Goal: Task Accomplishment & Management: Use online tool/utility

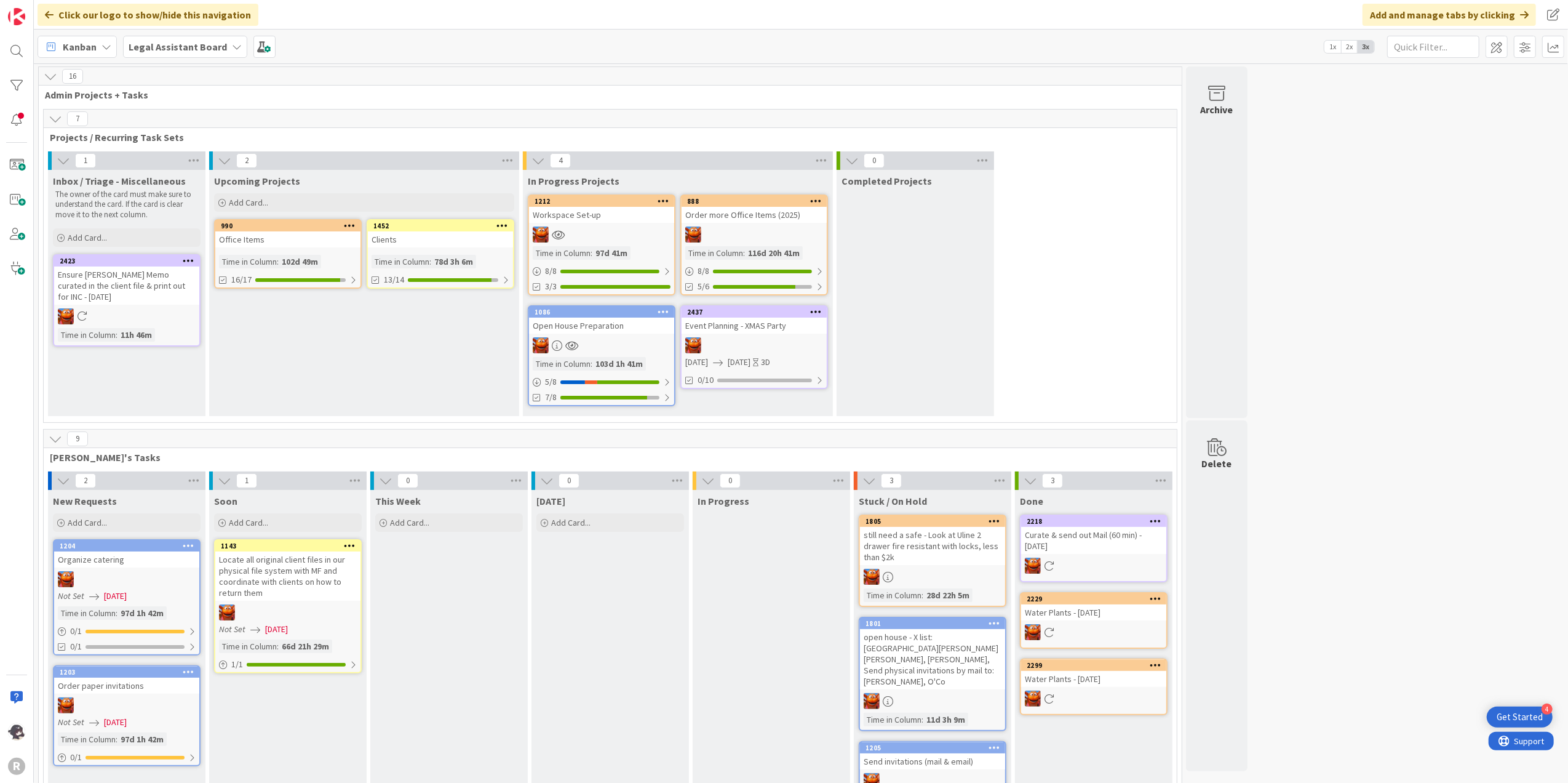
click at [771, 307] on div "2437" at bounding box center [754, 312] width 145 height 11
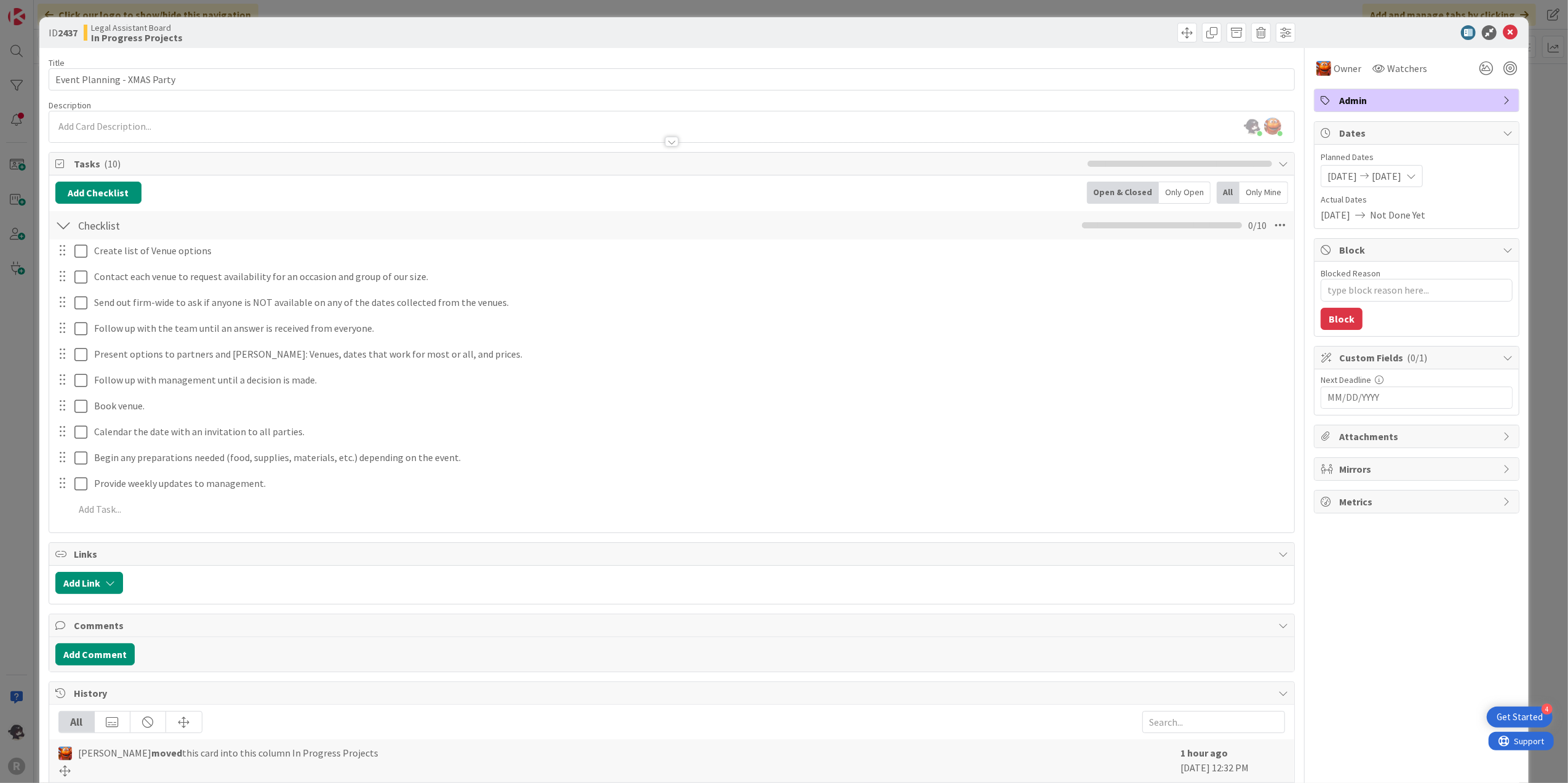
click at [1329, 26] on div at bounding box center [1411, 32] width 218 height 14
click at [1111, 28] on div at bounding box center [985, 32] width 621 height 20
click at [919, 35] on div at bounding box center [985, 32] width 621 height 20
click at [1503, 28] on icon at bounding box center [1510, 32] width 14 height 14
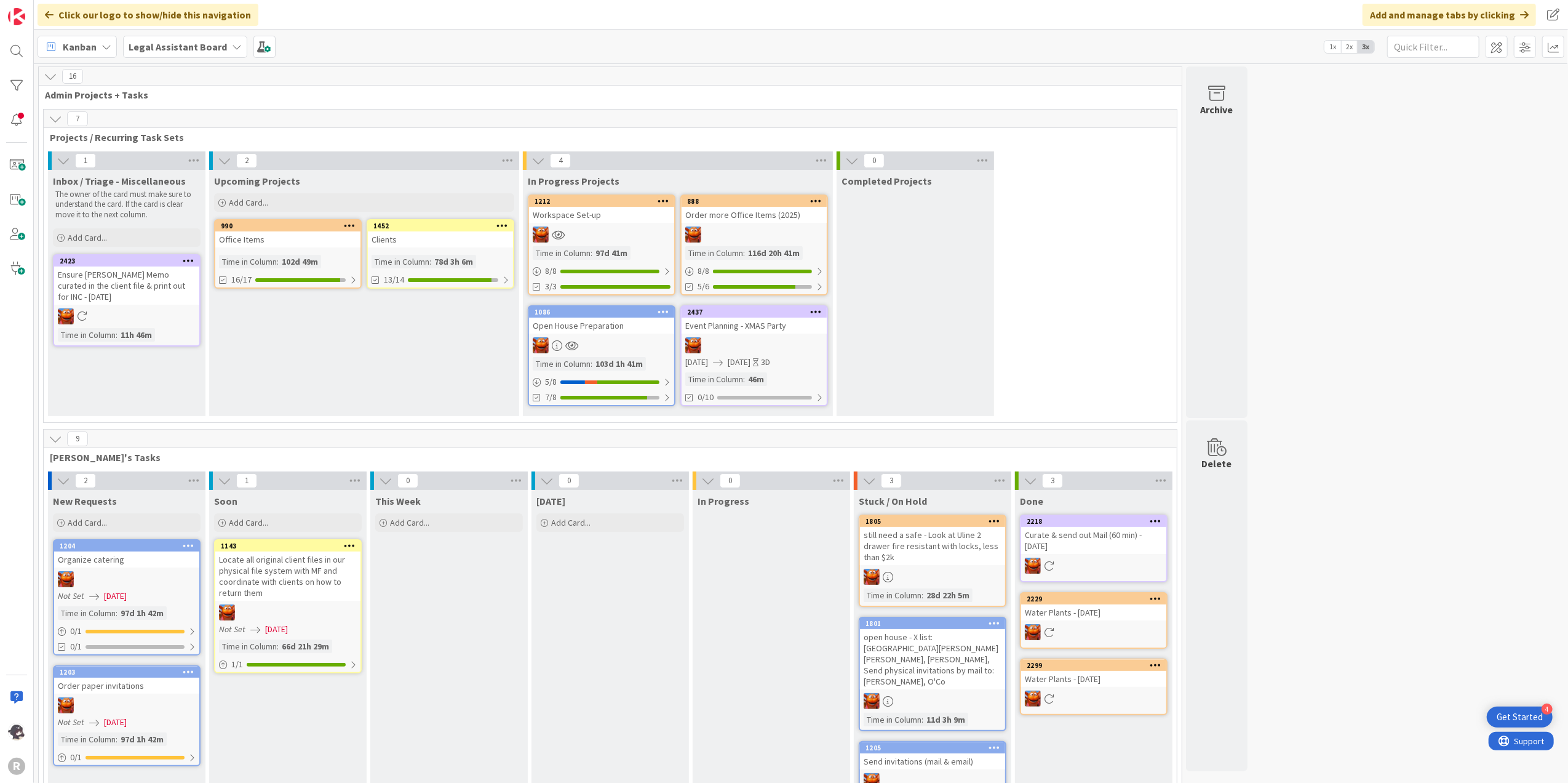
click at [773, 443] on div "9" at bounding box center [611, 438] width 1133 height 19
click at [806, 436] on div "9" at bounding box center [611, 438] width 1133 height 19
click at [765, 312] on div "2437" at bounding box center [756, 312] width 140 height 9
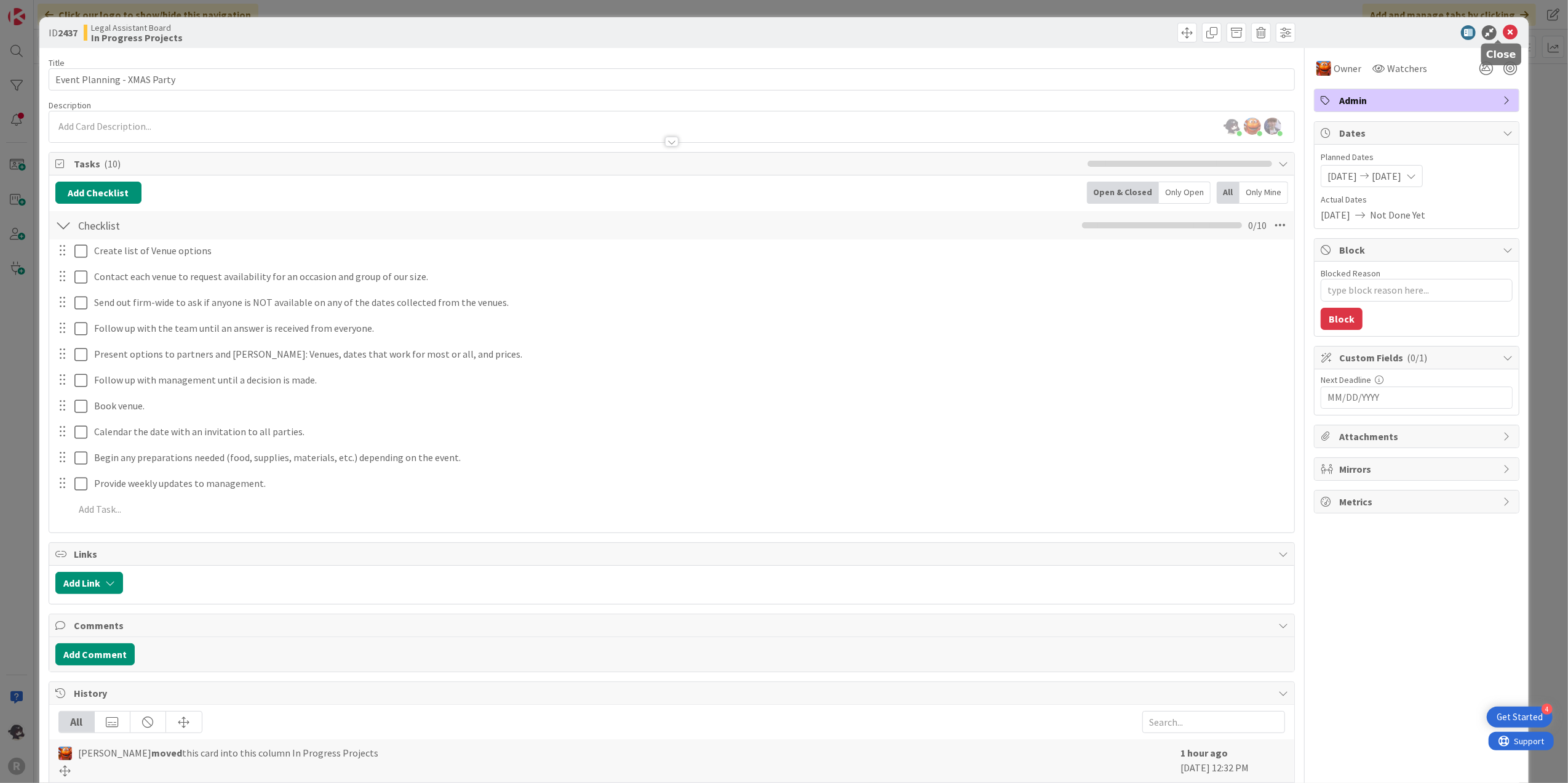
click at [1503, 33] on icon at bounding box center [1510, 32] width 14 height 14
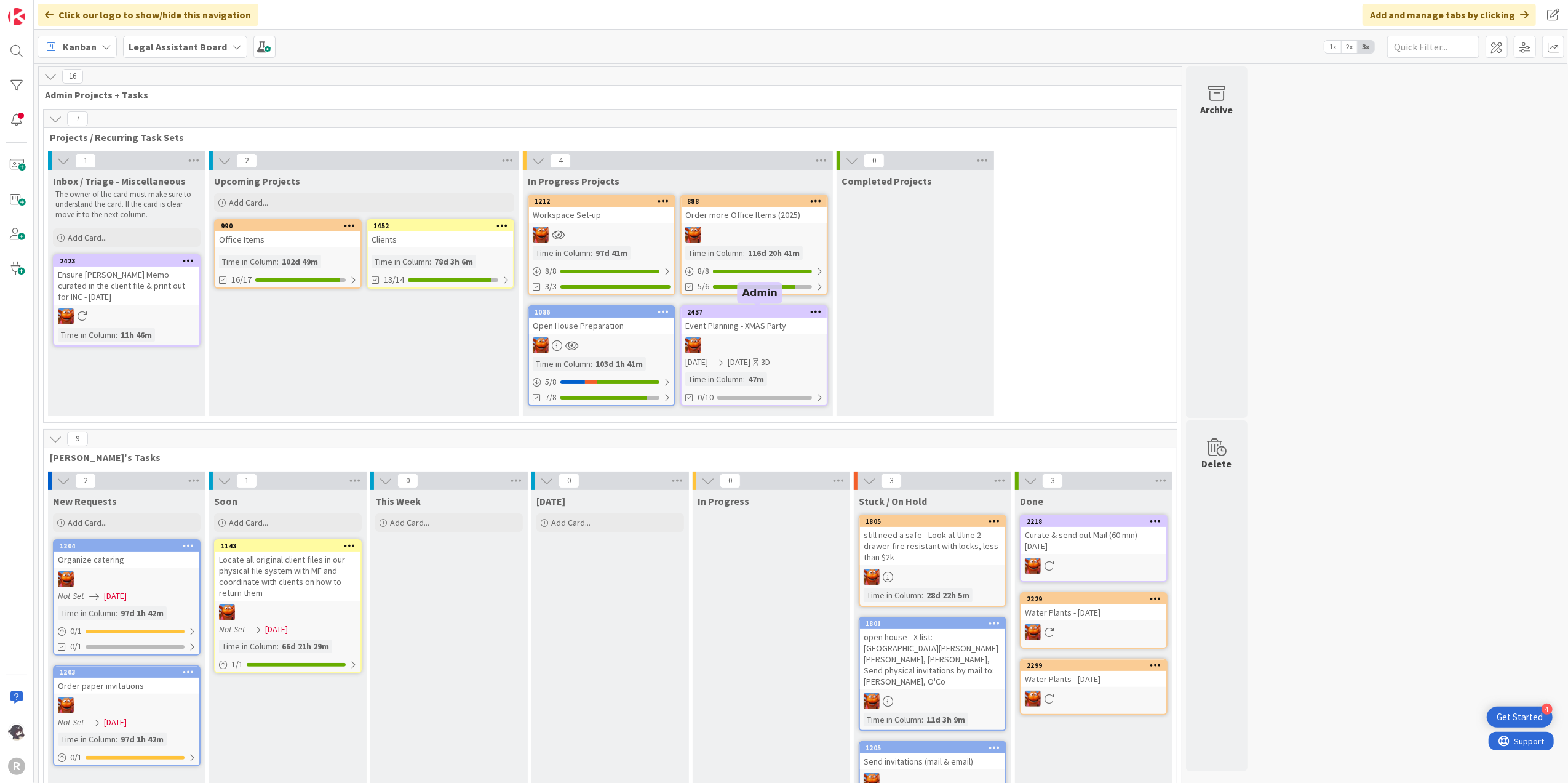
click at [776, 308] on div "2437" at bounding box center [756, 312] width 140 height 9
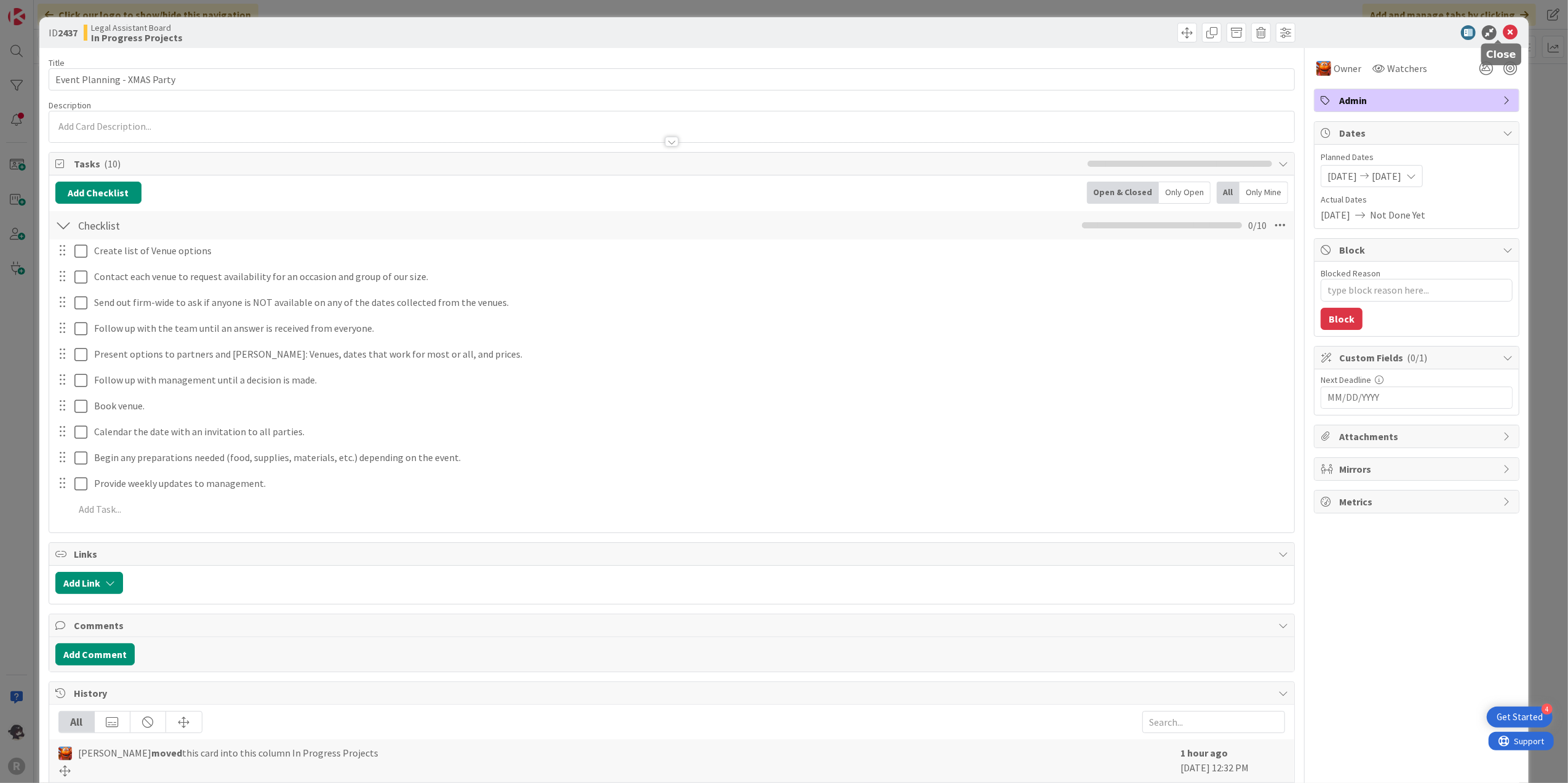
click at [1503, 32] on icon at bounding box center [1510, 32] width 14 height 14
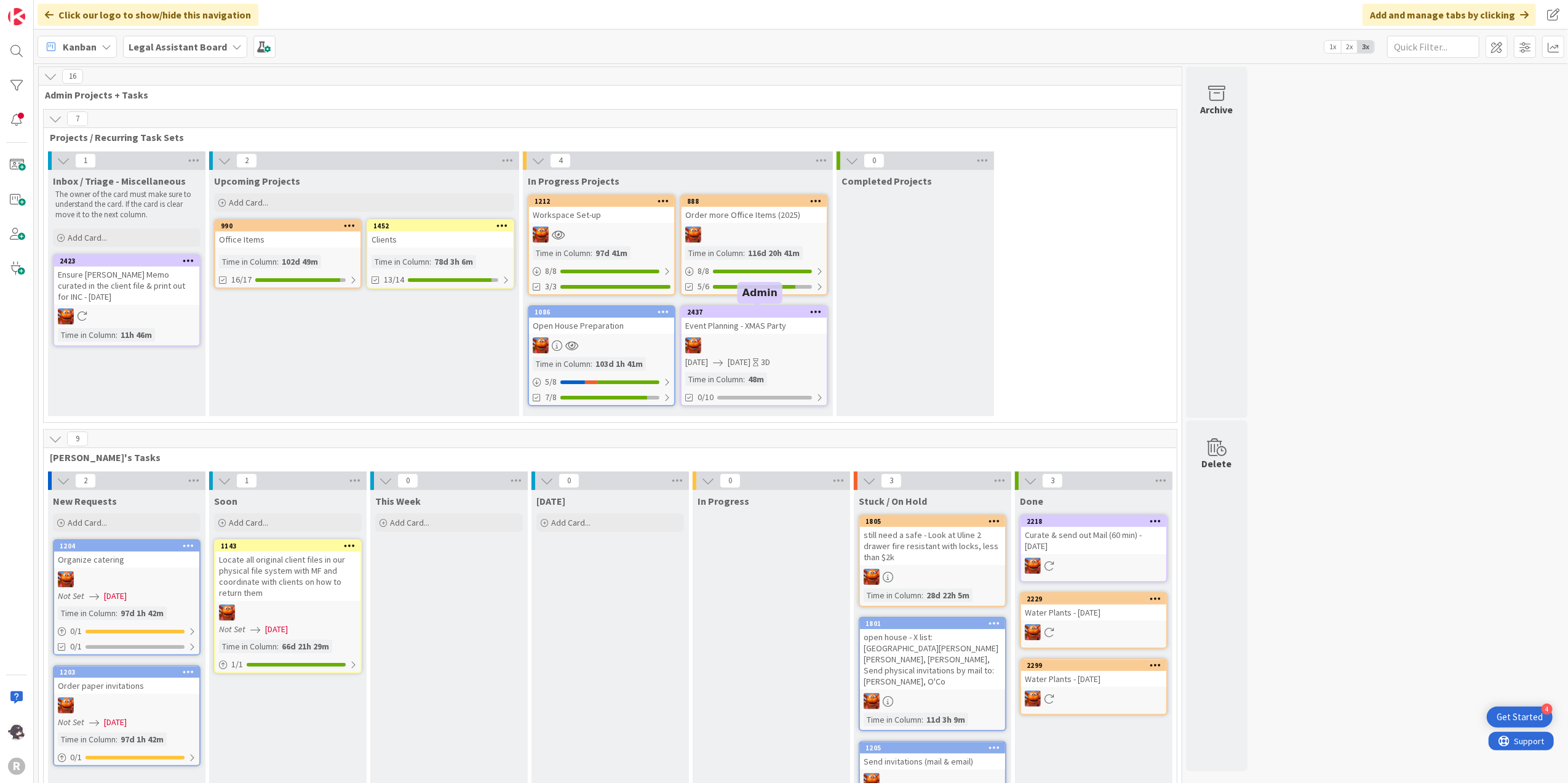
click at [748, 308] on div "2437" at bounding box center [756, 312] width 140 height 9
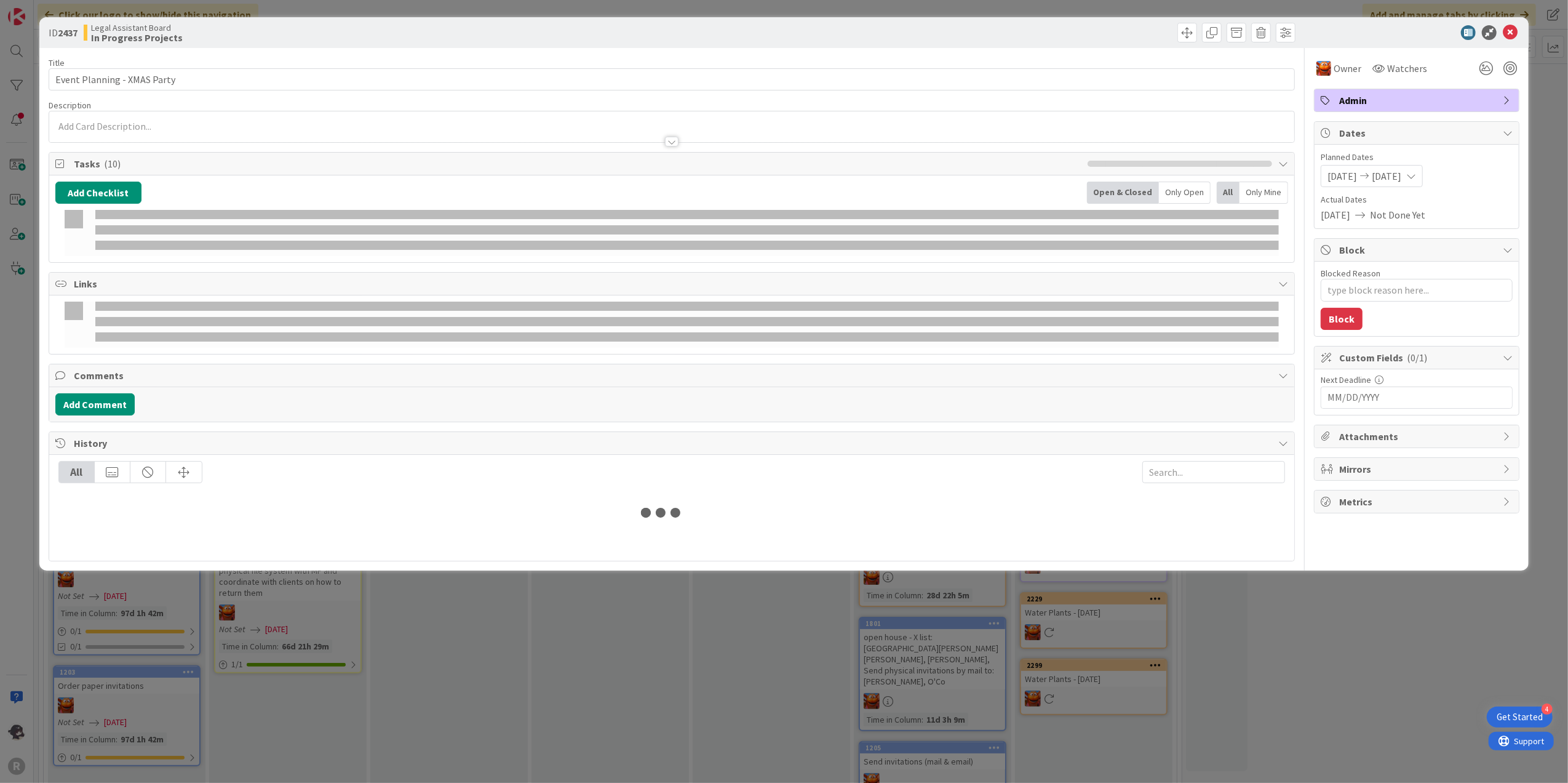
type textarea "x"
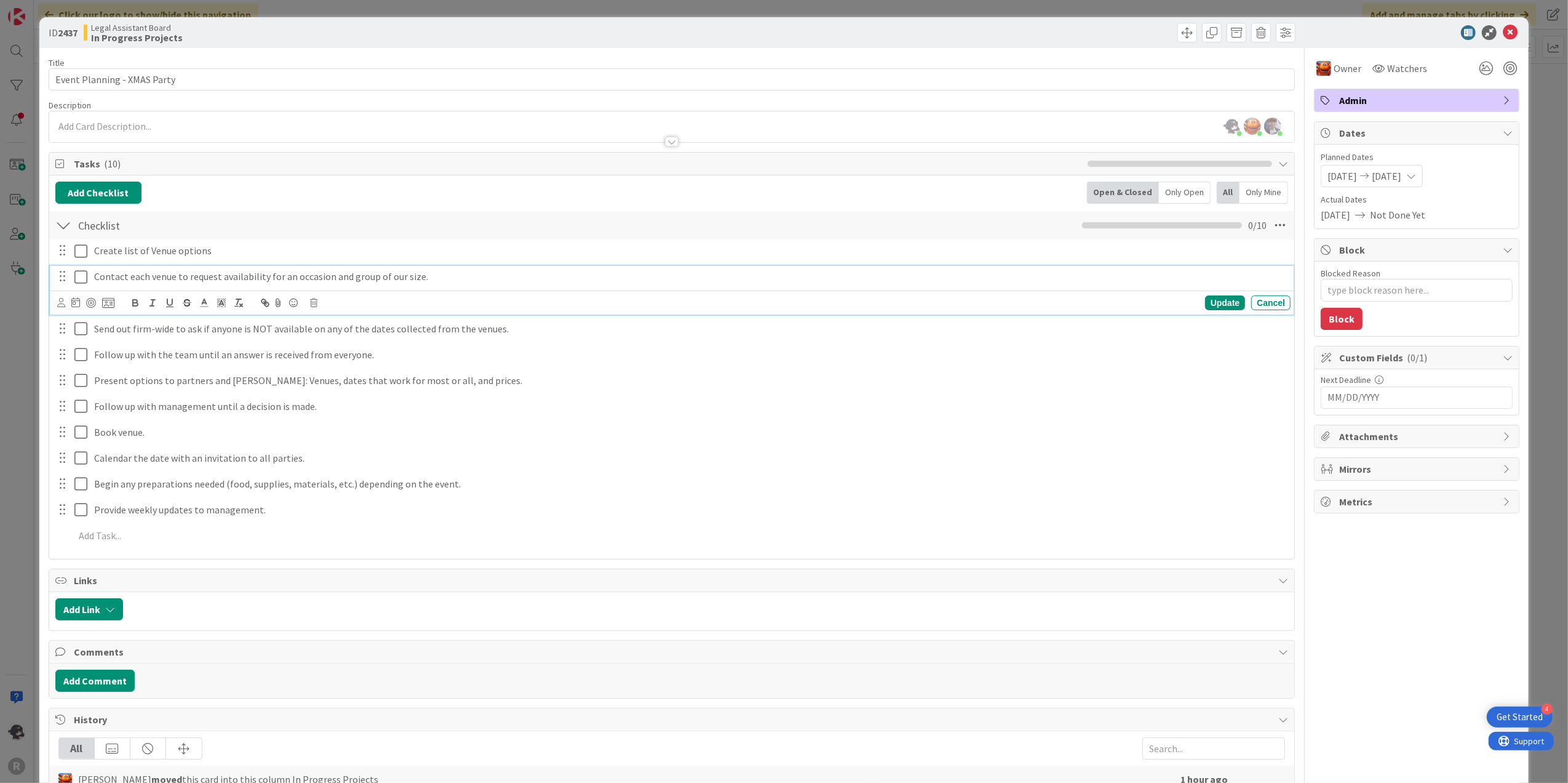
click at [426, 277] on p "Contact each venue to request availability for an occasion and group of our siz…" at bounding box center [690, 277] width 1192 height 14
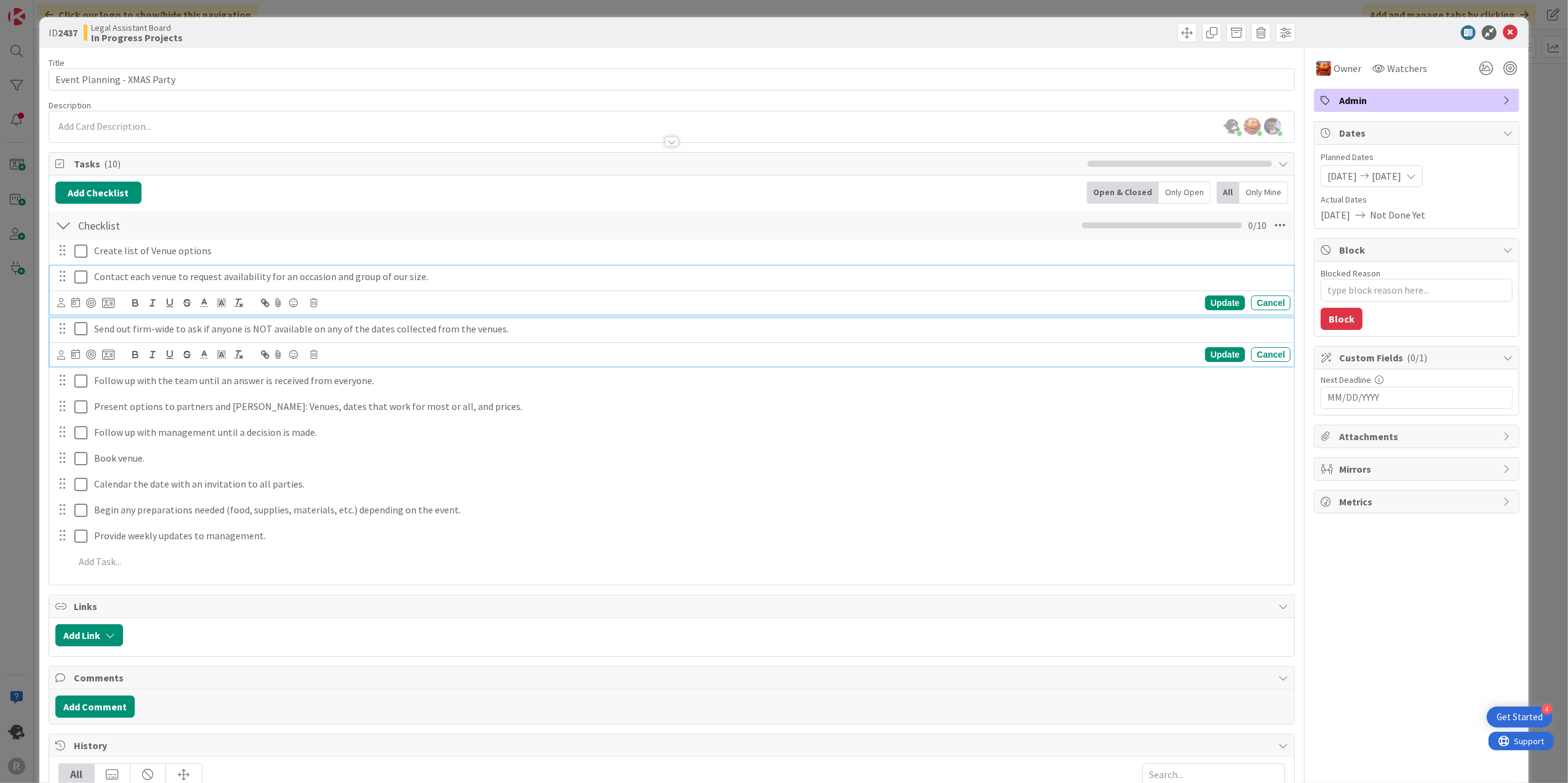
click at [560, 328] on p "Send out firm-wide to ask if anyone is NOT available on any of the dates collec…" at bounding box center [690, 329] width 1192 height 14
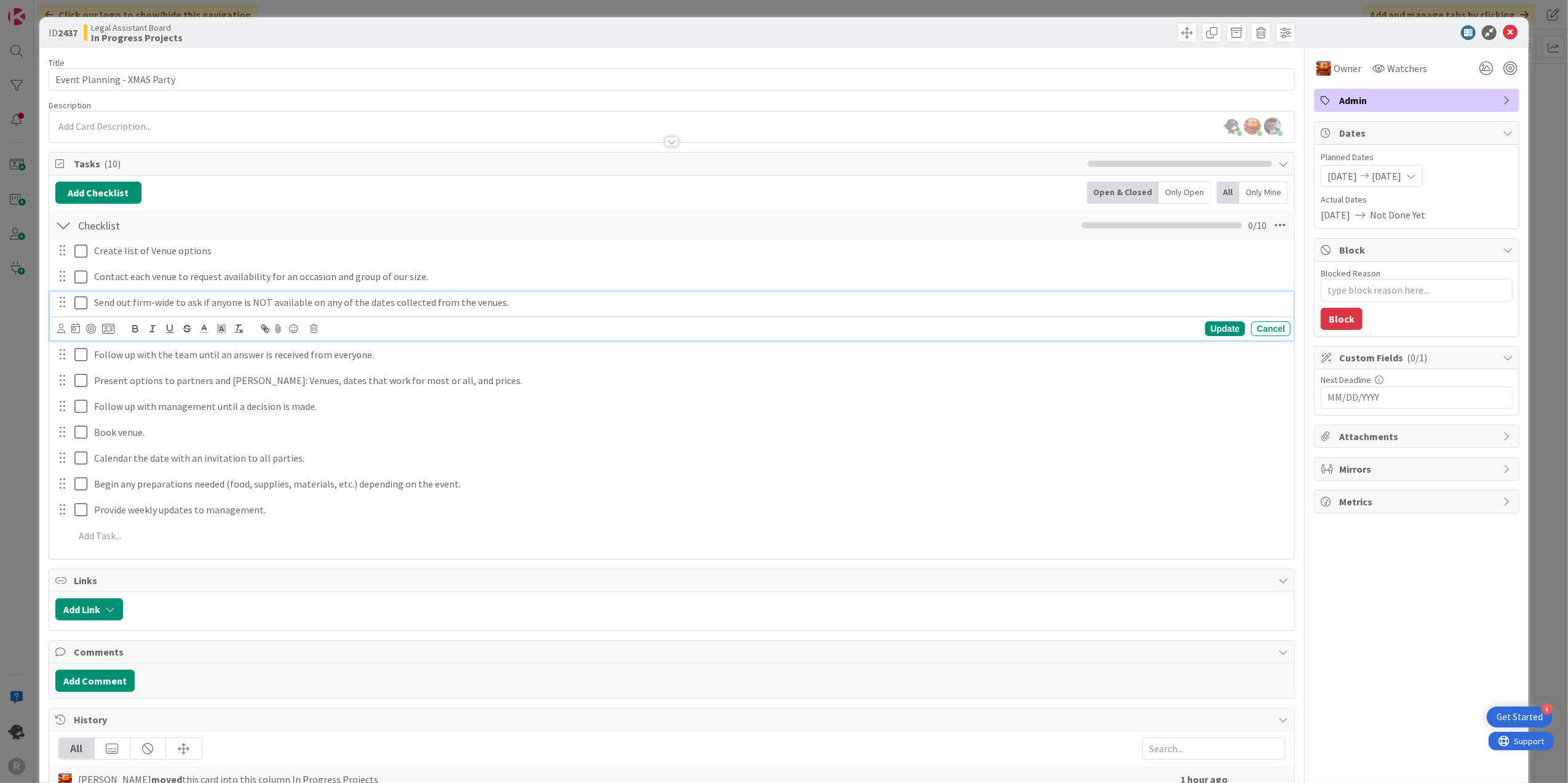
click at [173, 301] on p "Send out firm-wide to ask if anyone is NOT available on any of the dates collec…" at bounding box center [690, 302] width 1192 height 14
click at [283, 304] on p "Send out firm-wide email to ask if anyone is NOT available on any of the dates …" at bounding box center [690, 302] width 1192 height 14
click at [581, 306] on p "Send out firm-wide email to ask if anyone is NOT available on any of the dates …" at bounding box center [690, 302] width 1192 height 14
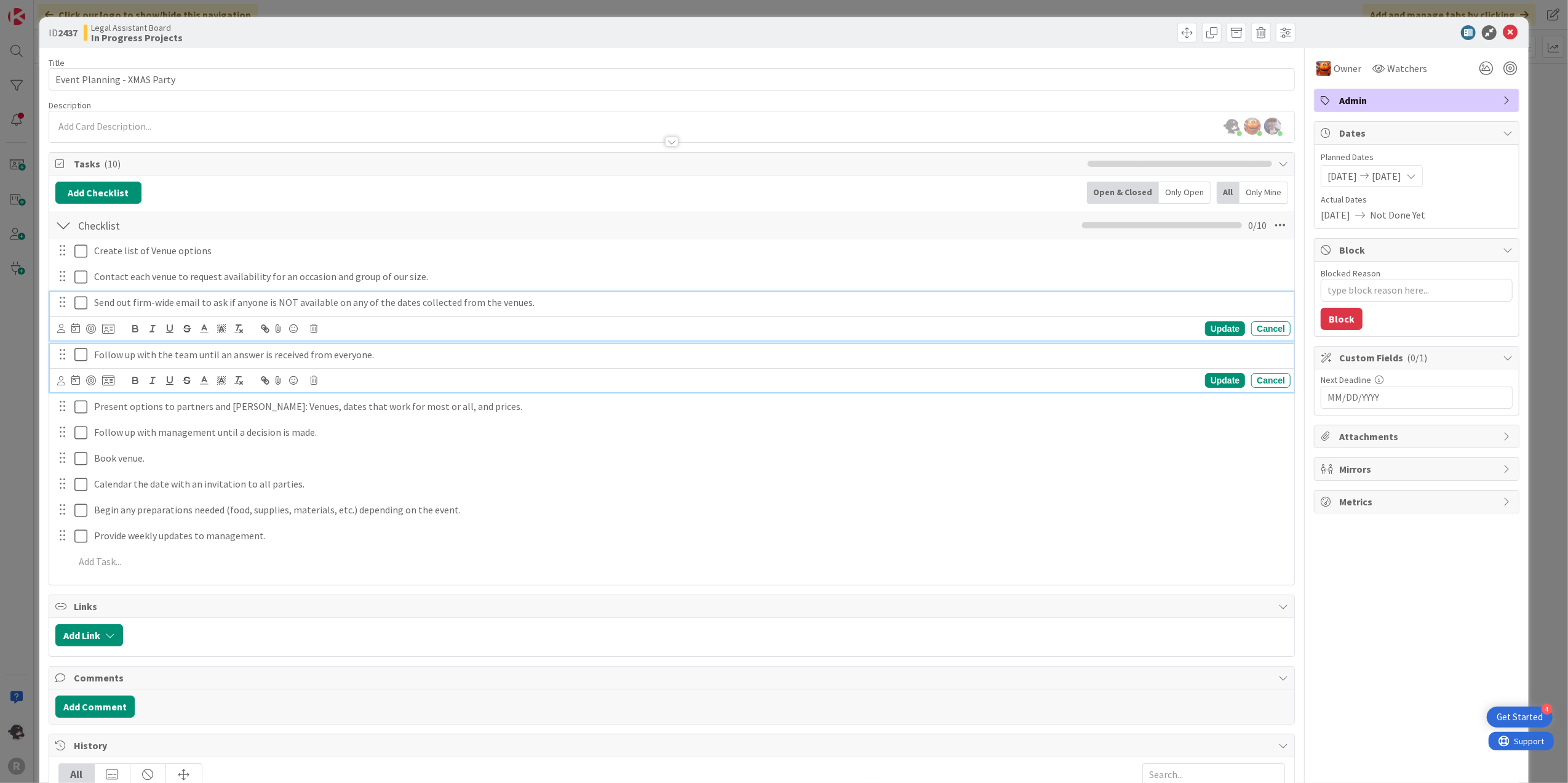
click at [404, 359] on p "Follow up with the team until an answer is received from everyone." at bounding box center [690, 354] width 1192 height 14
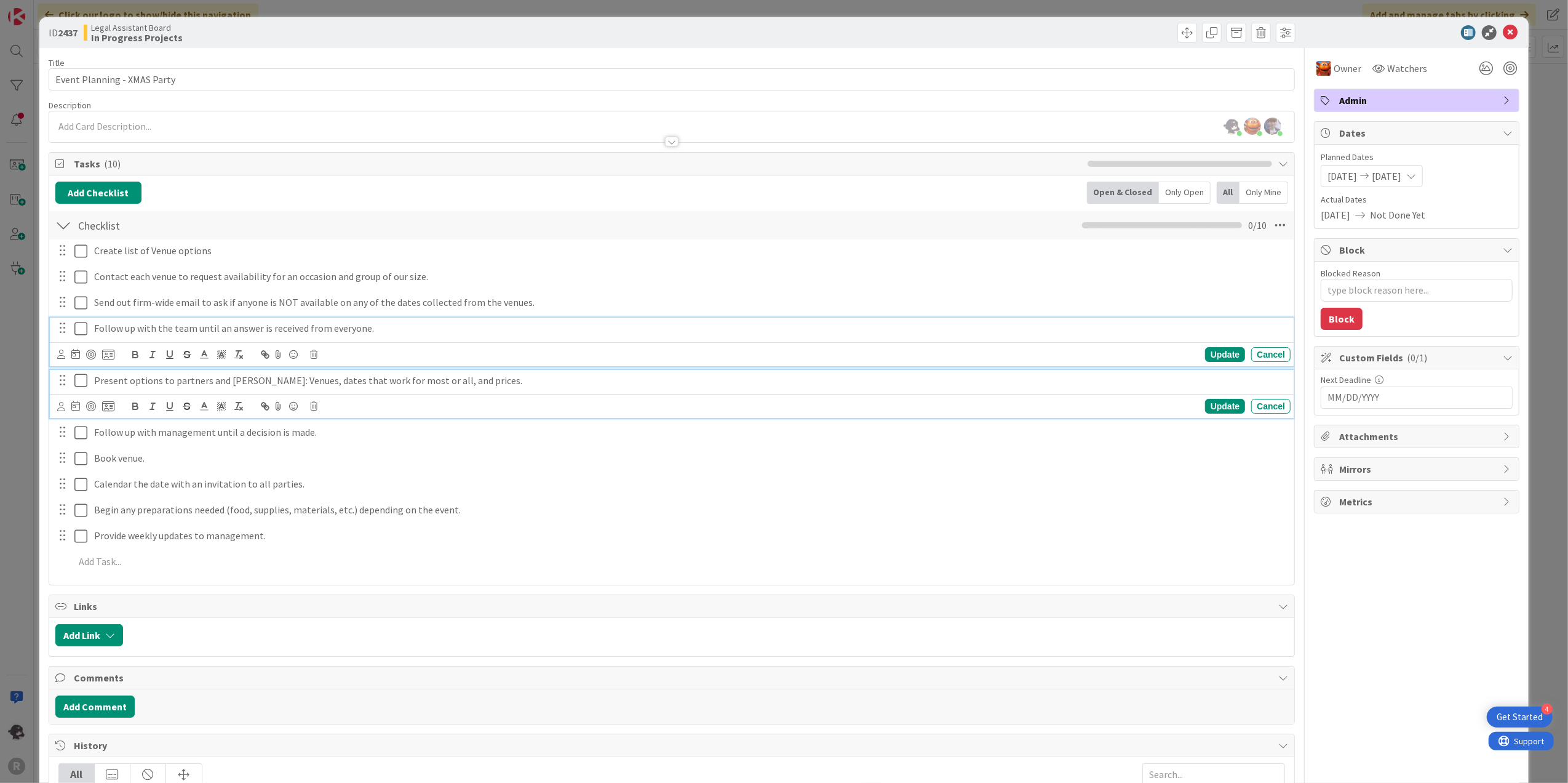
click at [498, 387] on p "Present options to partners and [PERSON_NAME]: Venues, dates that work for most…" at bounding box center [690, 380] width 1192 height 14
click at [402, 332] on p "Follow up with the team until an answer is received from everyone." at bounding box center [690, 328] width 1192 height 14
click at [485, 380] on p "Present options to partners and [PERSON_NAME]: Venues, dates that work for most…" at bounding box center [690, 380] width 1192 height 14
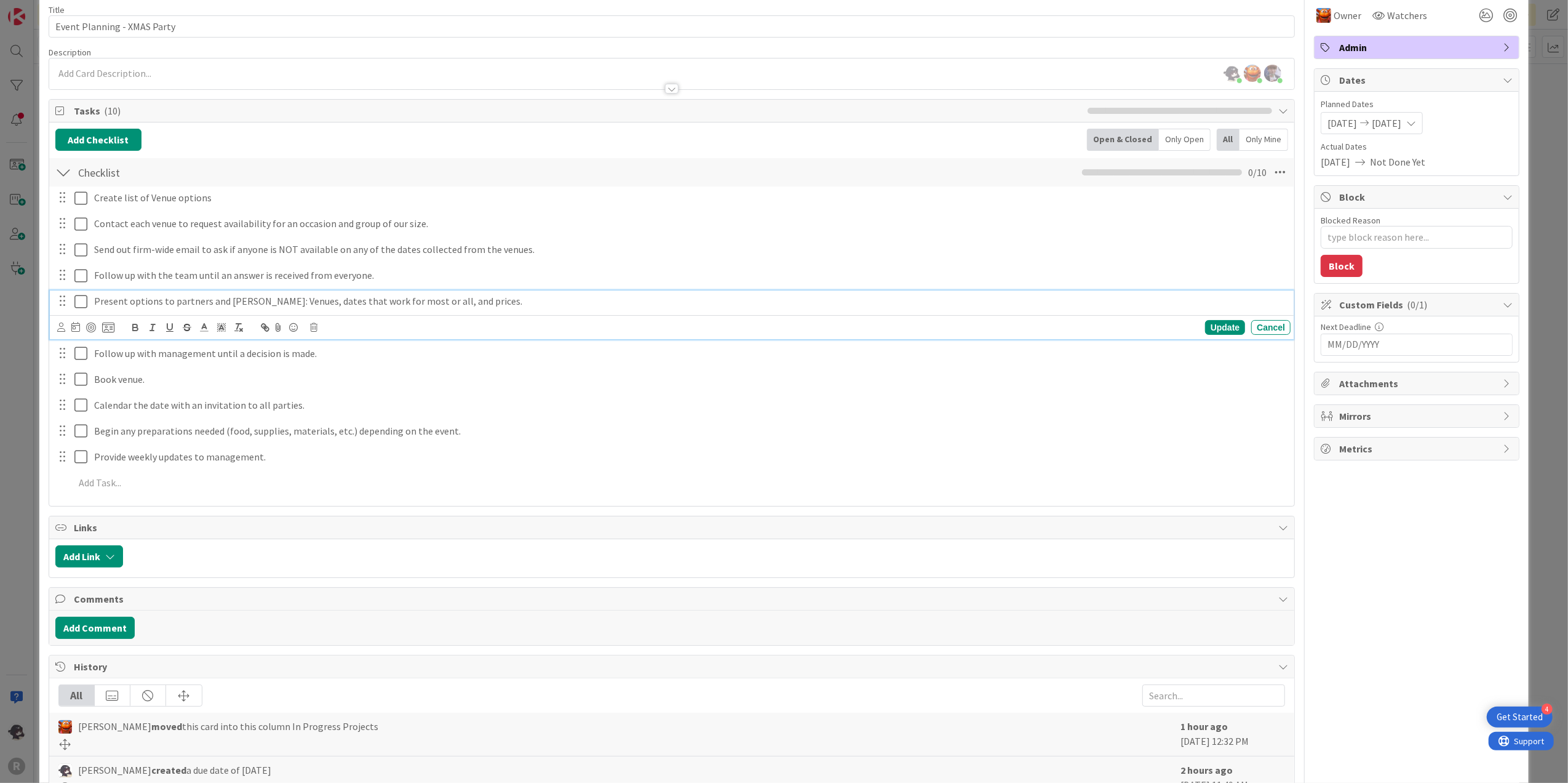
scroll to position [82, 0]
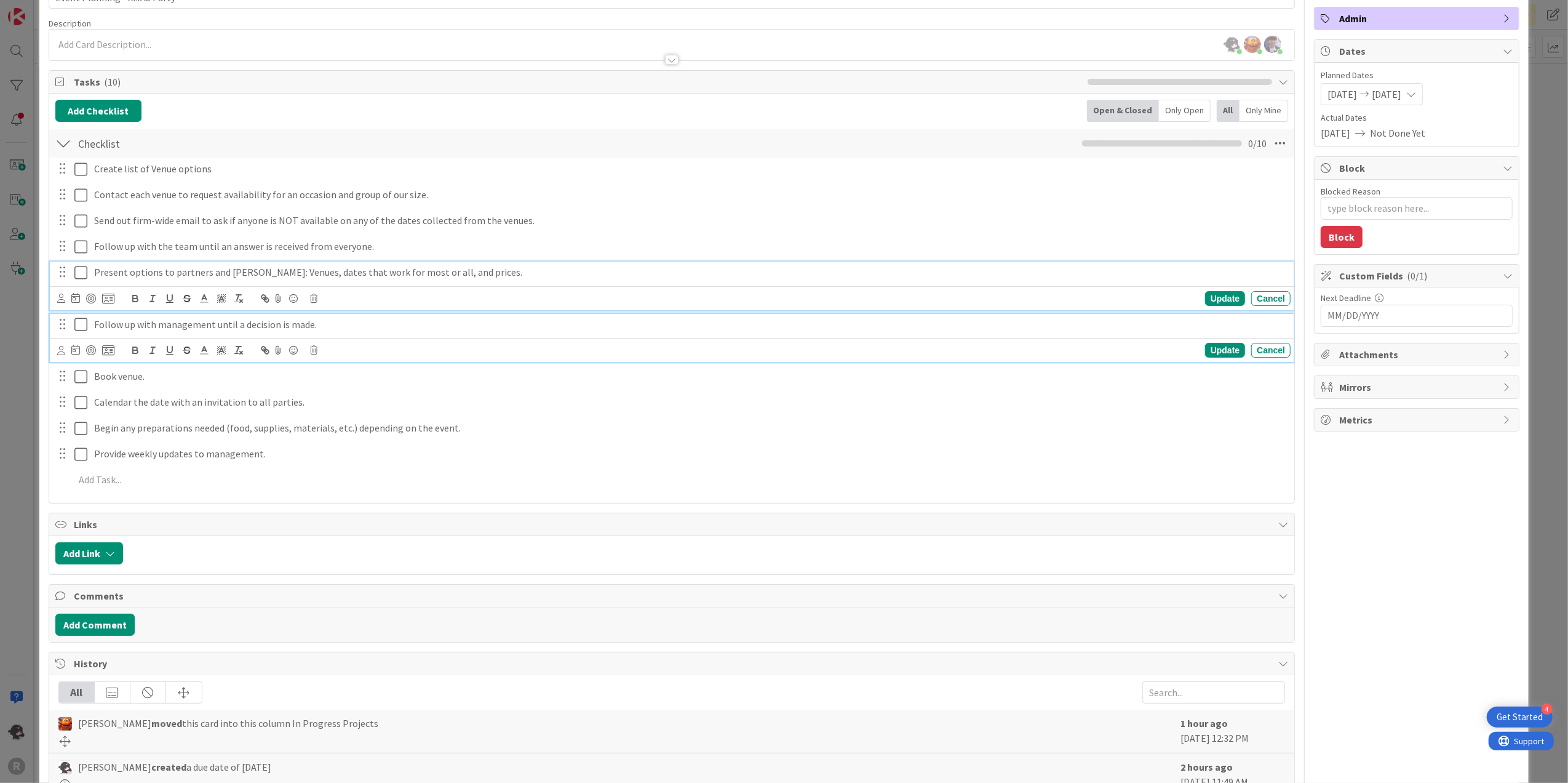
click at [360, 325] on p "Follow up with management until a decision is made." at bounding box center [690, 325] width 1192 height 14
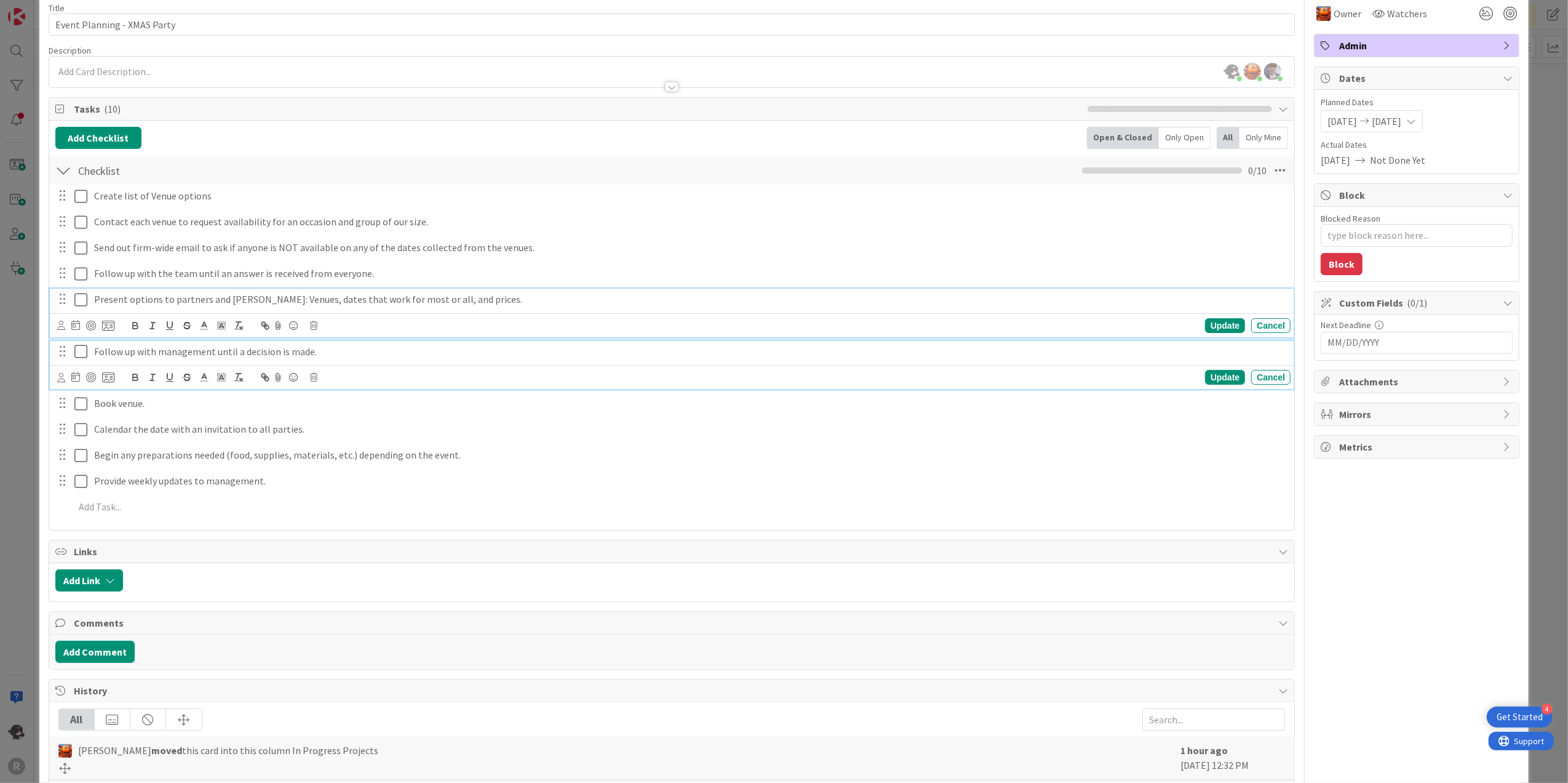
click at [493, 303] on div "Present options to partners and [PERSON_NAME]: Venues, dates that work for most…" at bounding box center [672, 313] width 1245 height 49
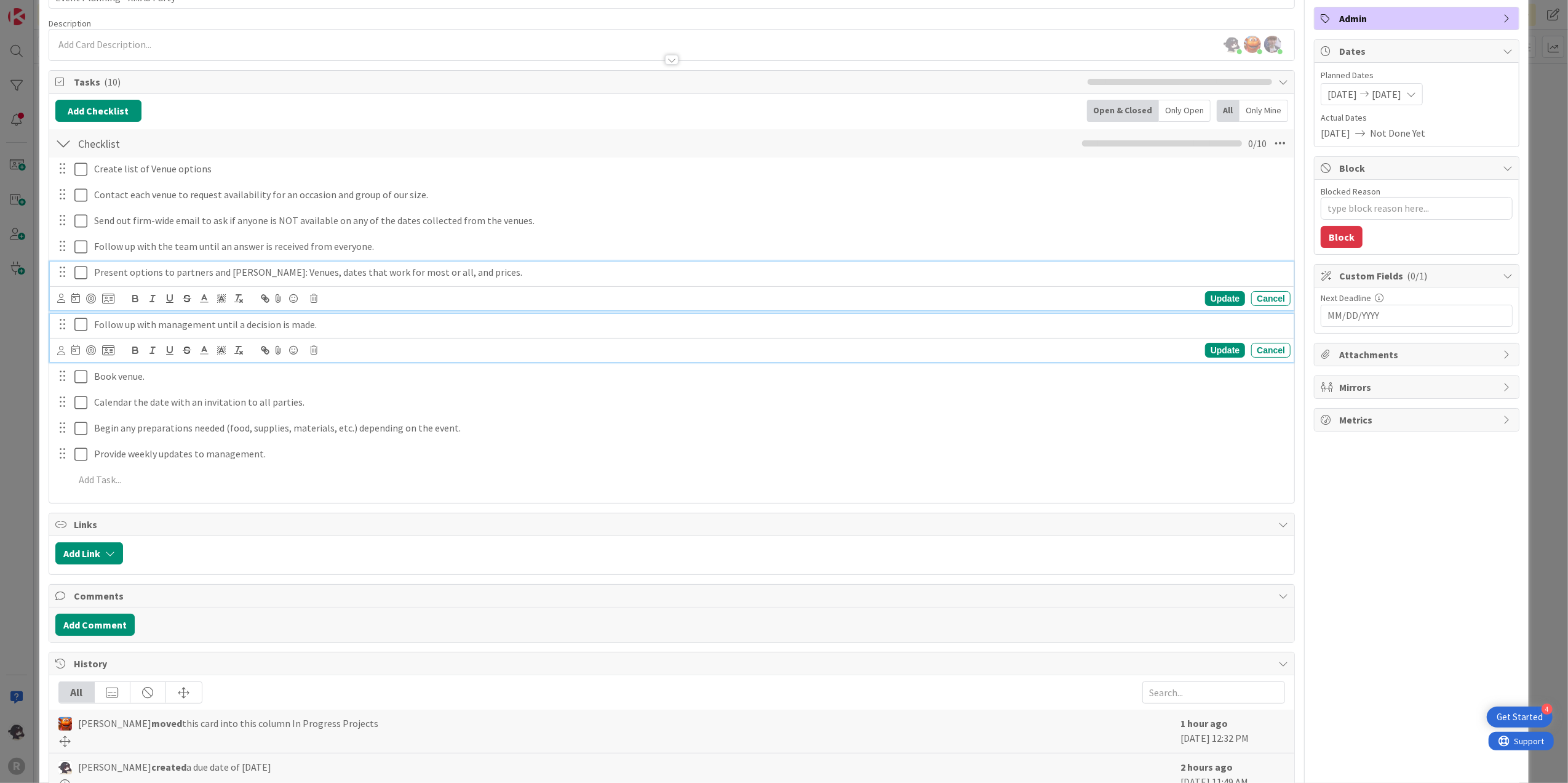
click at [351, 334] on div "Follow up with management until a decision is made." at bounding box center [690, 324] width 1201 height 21
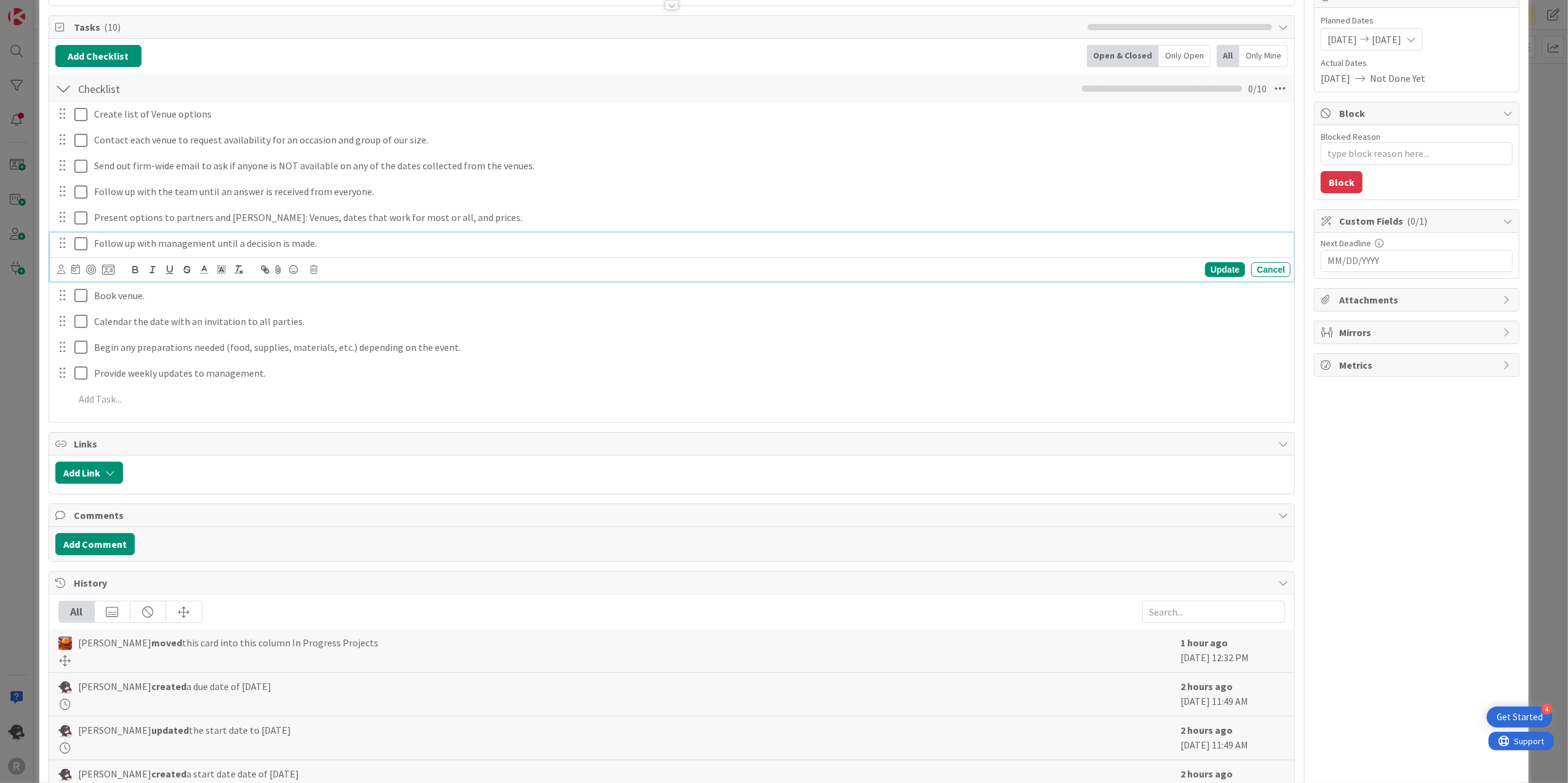
scroll to position [55, 0]
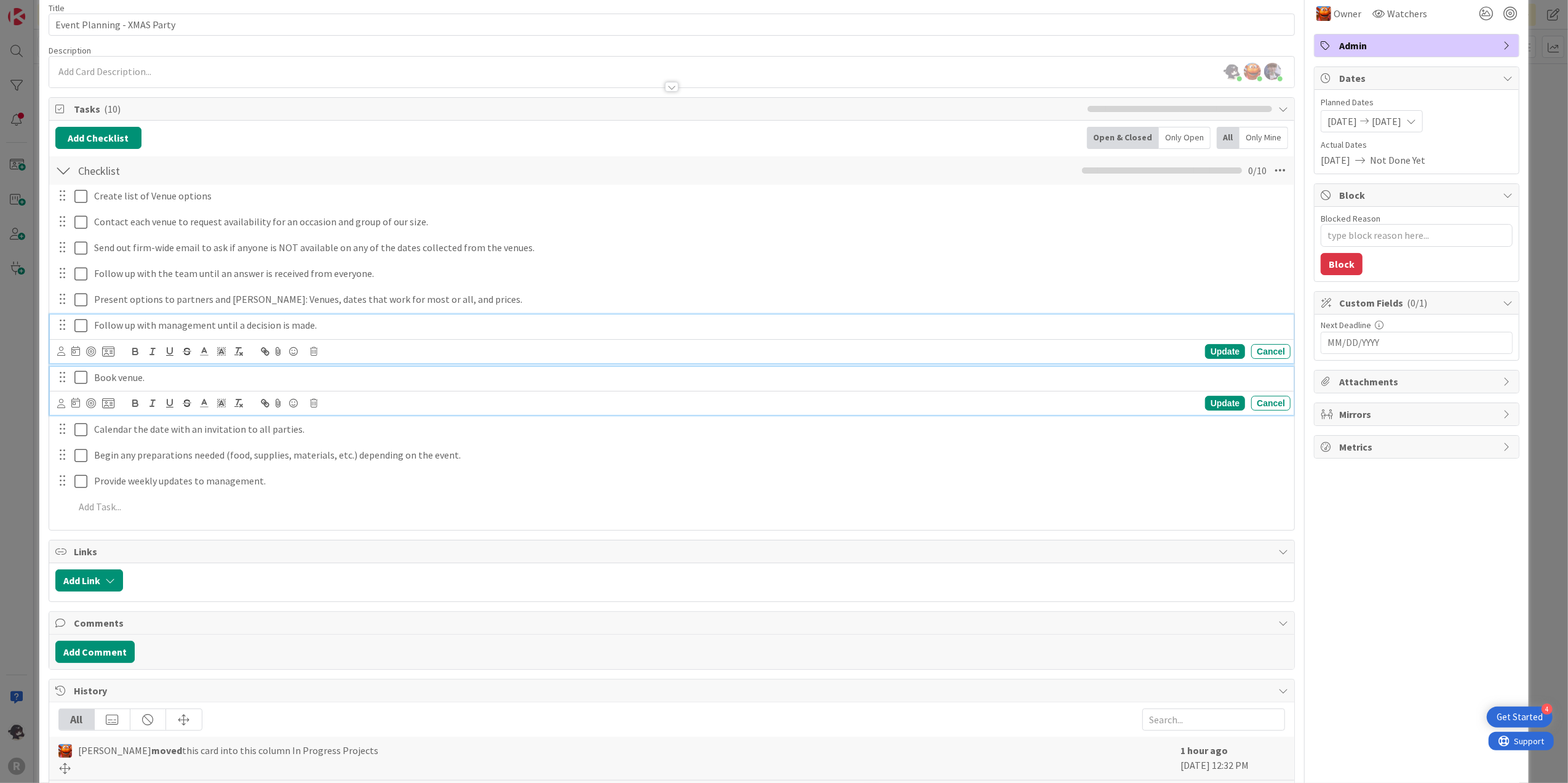
click at [182, 383] on p "Book venue." at bounding box center [690, 378] width 1192 height 14
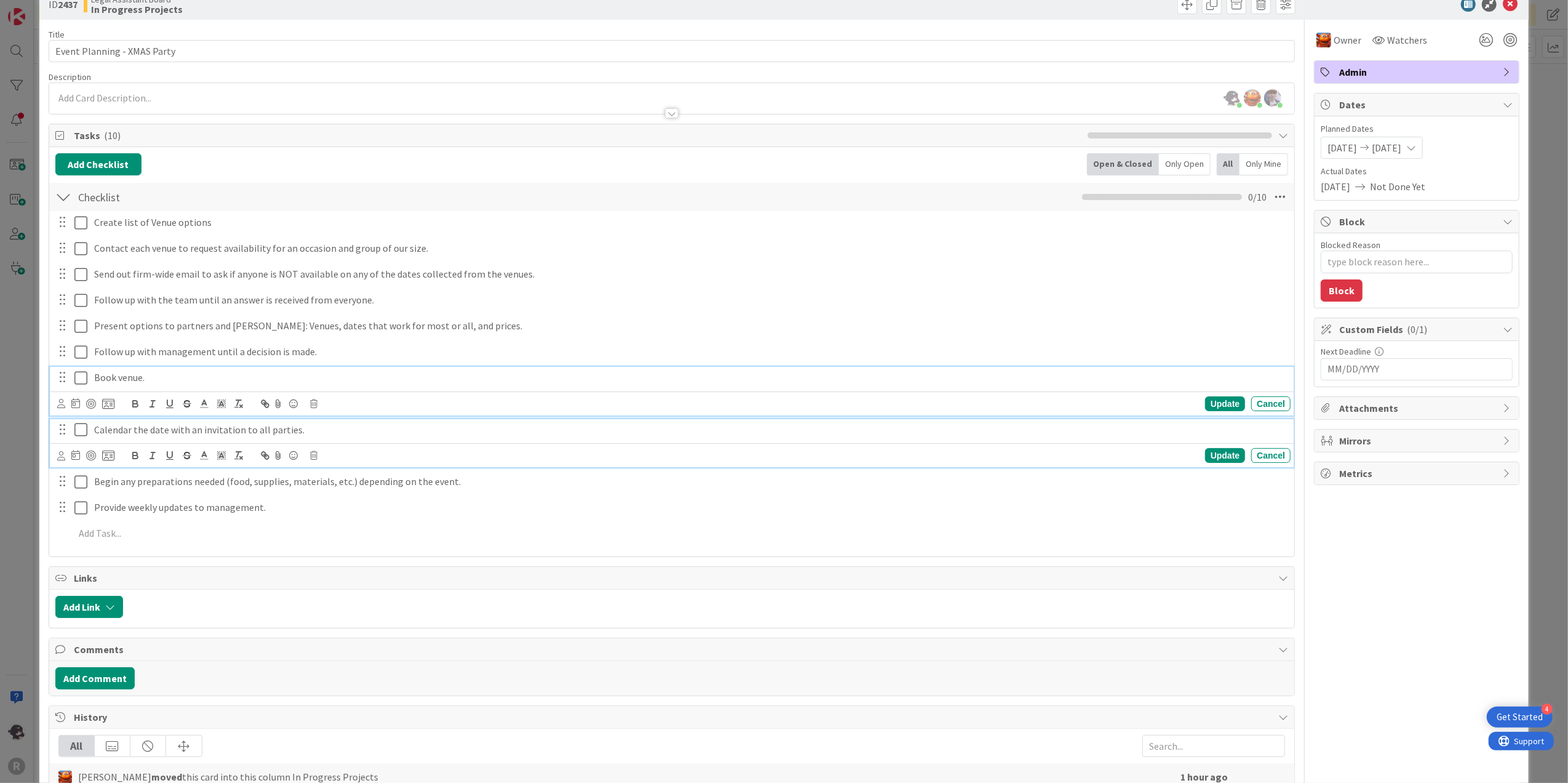
click at [356, 427] on p "Calendar the date with an invitation to all parties." at bounding box center [690, 430] width 1192 height 14
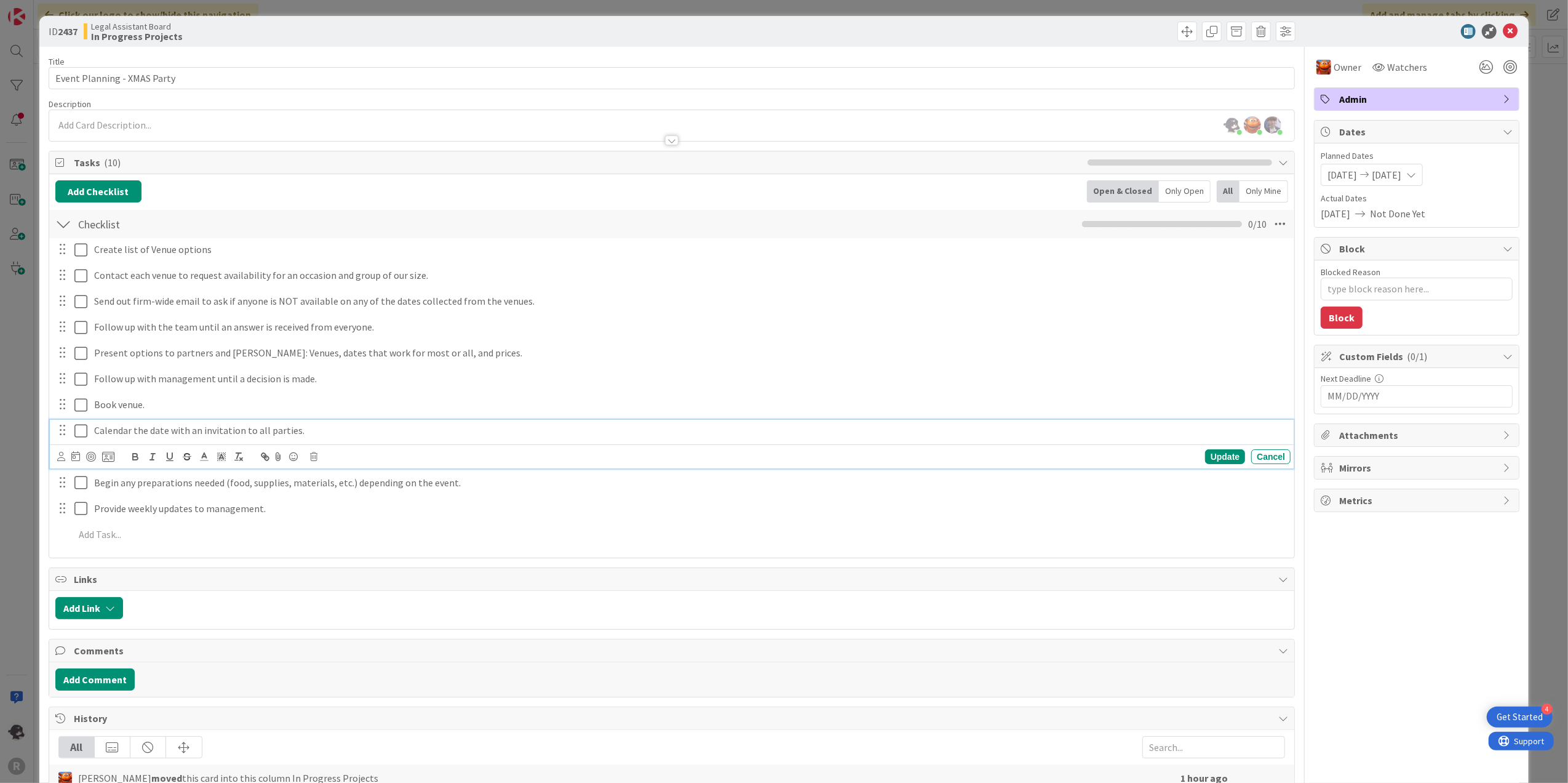
scroll to position [84, 0]
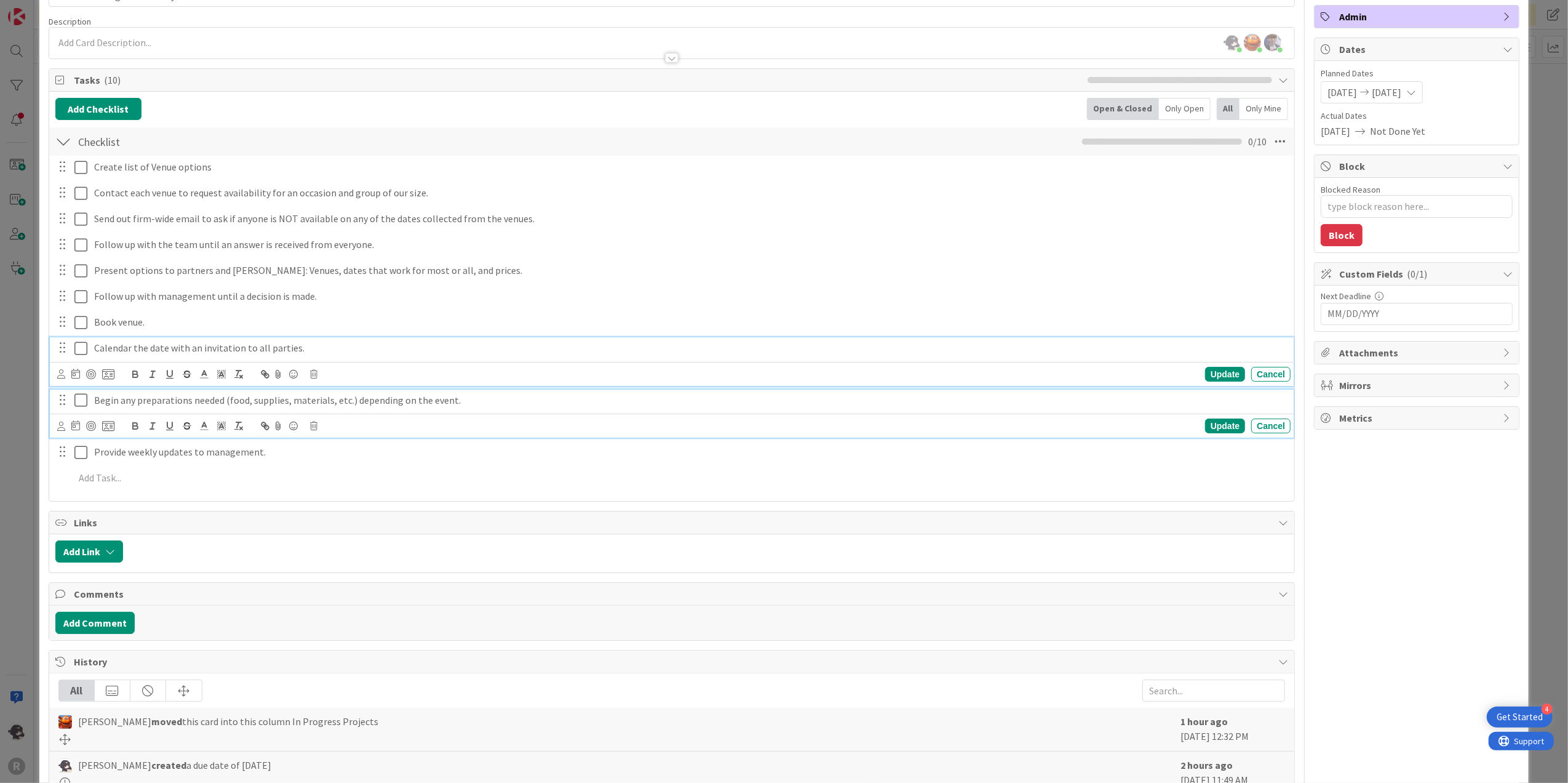
drag, startPoint x: 493, startPoint y: 399, endPoint x: 499, endPoint y: 396, distance: 6.7
click at [493, 399] on p "Begin any preparations needed (food, supplies, materials, etc.) depending on th…" at bounding box center [690, 400] width 1192 height 14
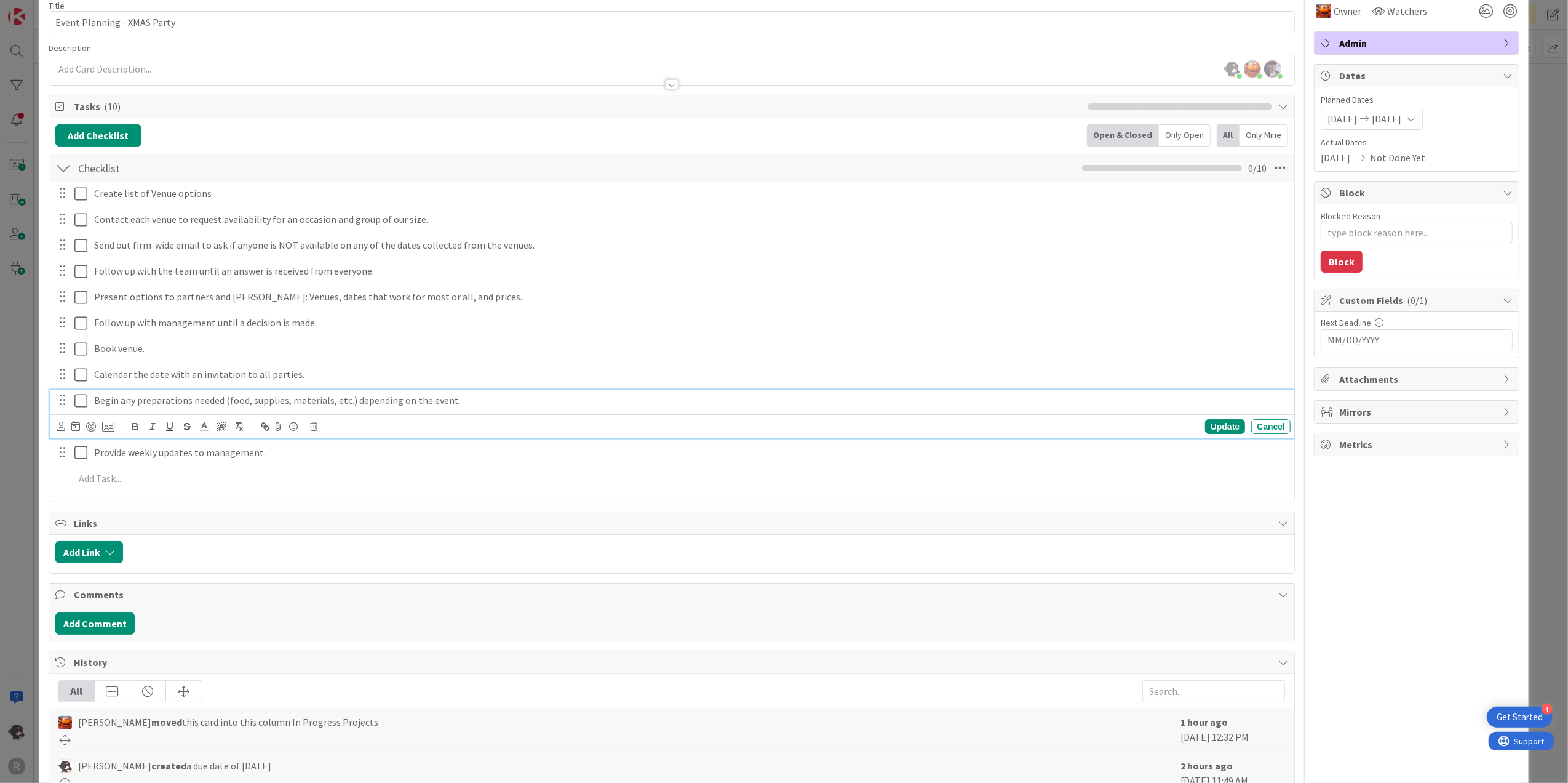
drag, startPoint x: 542, startPoint y: 407, endPoint x: 534, endPoint y: 411, distance: 8.9
click at [541, 407] on p "Begin any preparations needed (food, supplies, materials, etc.) depending on th…" at bounding box center [690, 400] width 1192 height 14
click at [490, 405] on p "Begin any preparations needed (food, supplies, materials, etc.) depending on th…" at bounding box center [690, 400] width 1192 height 14
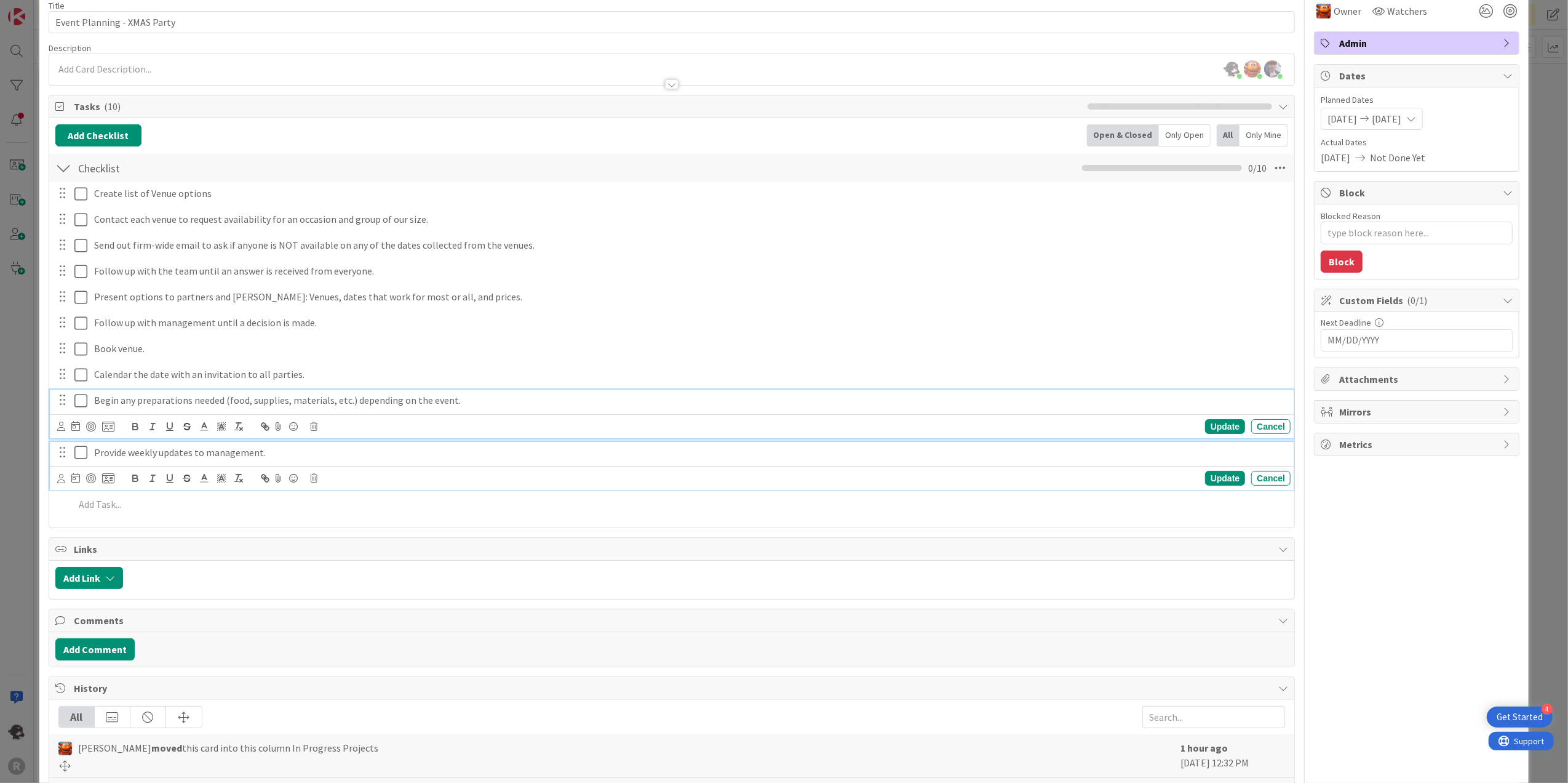
click at [307, 453] on p "Provide weekly updates to management." at bounding box center [690, 453] width 1192 height 14
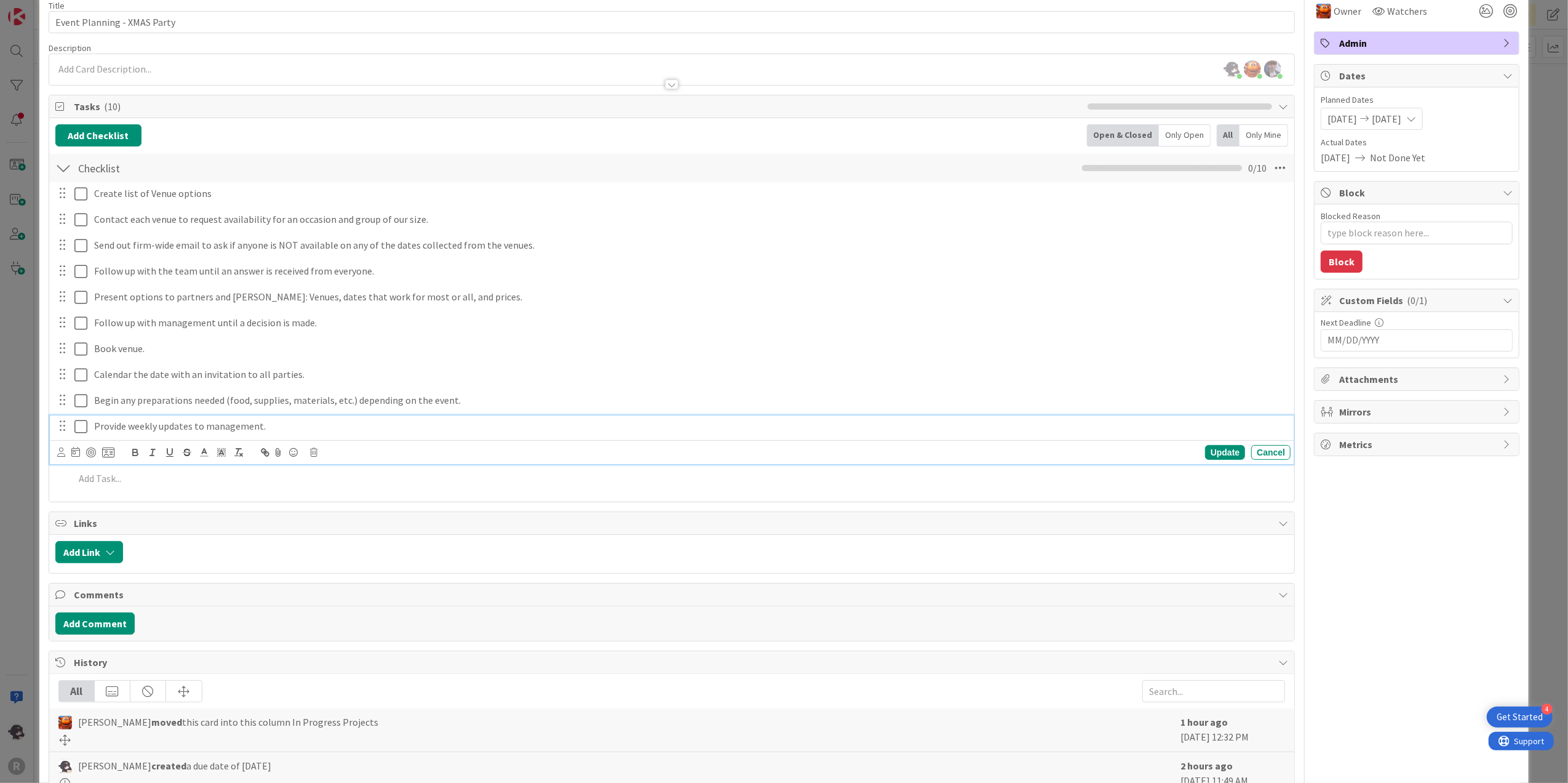
scroll to position [30, 0]
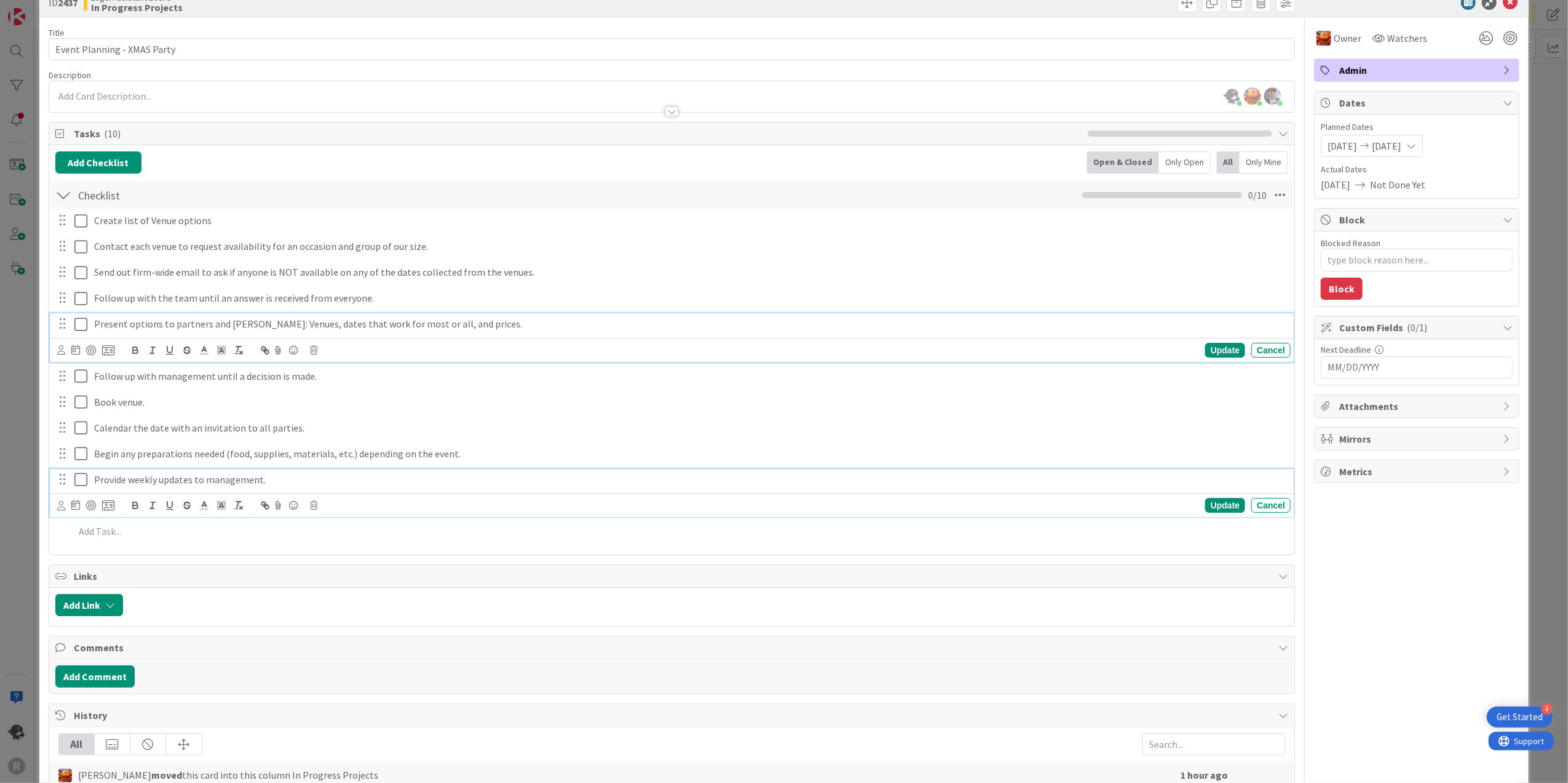
click at [544, 323] on div "Present options to partners and [PERSON_NAME]: Venues, dates that work for most…" at bounding box center [672, 337] width 1245 height 49
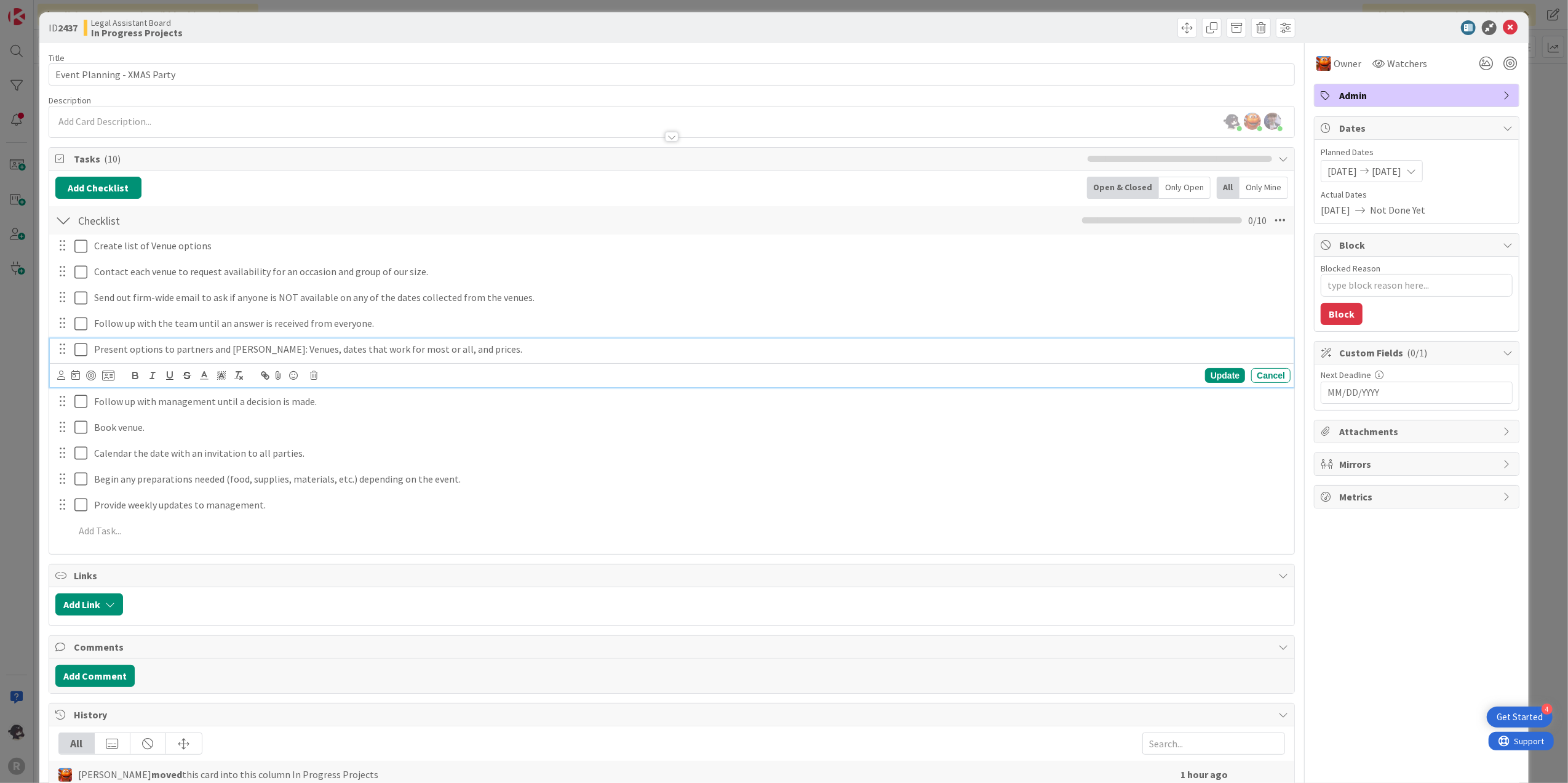
scroll to position [0, 0]
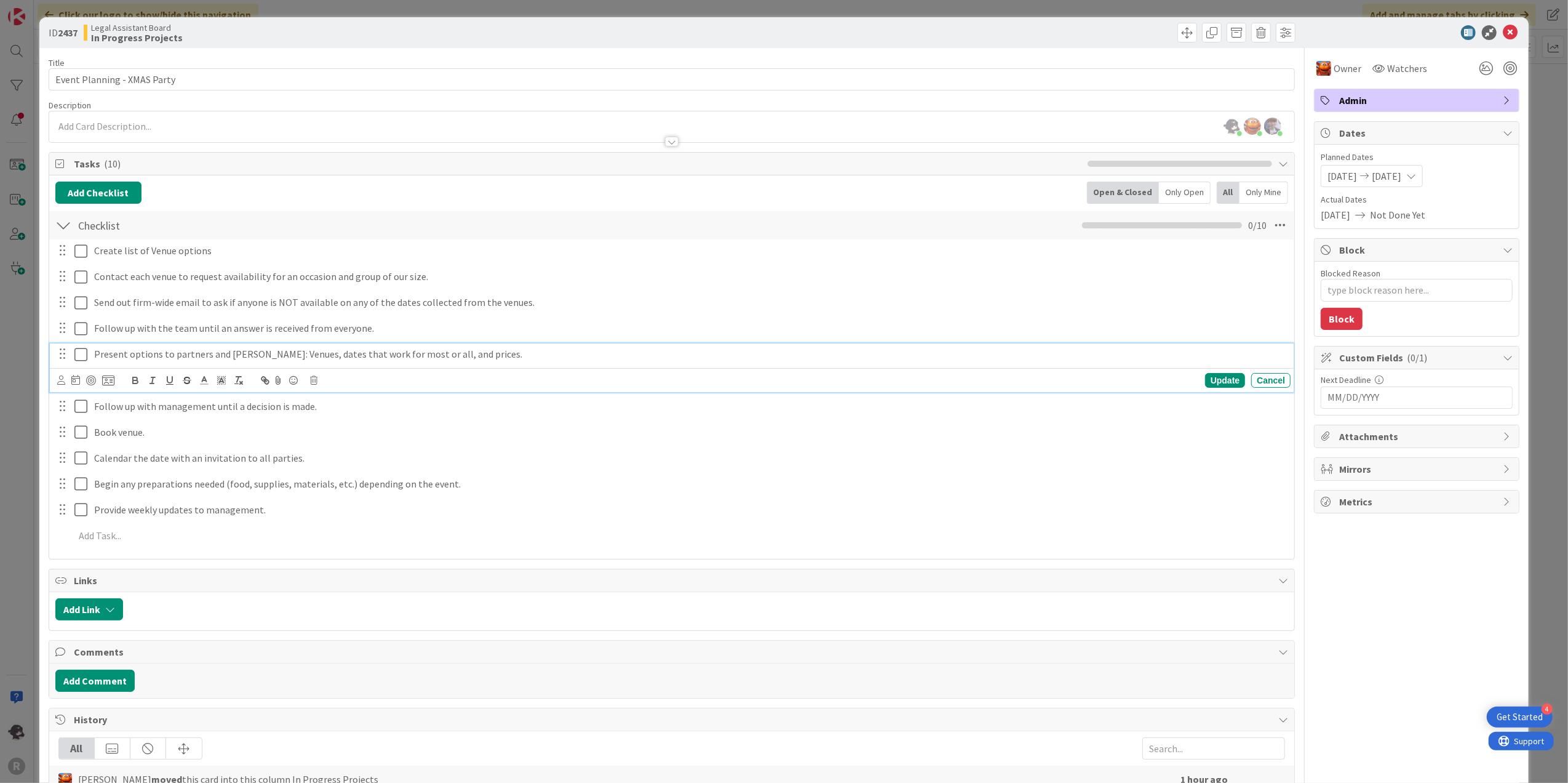
click at [1153, 33] on div at bounding box center [985, 32] width 621 height 20
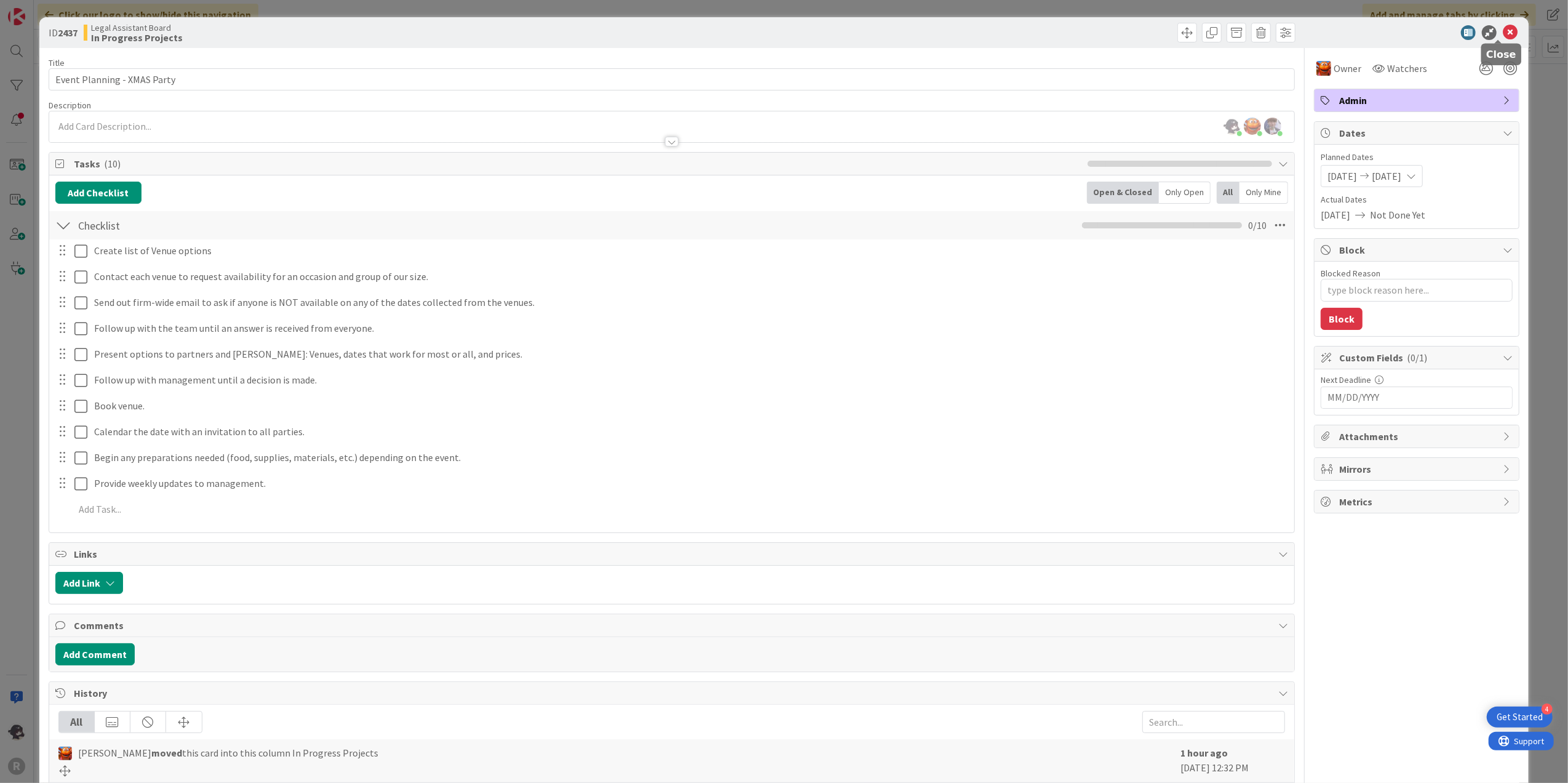
click at [1503, 33] on icon at bounding box center [1510, 32] width 14 height 14
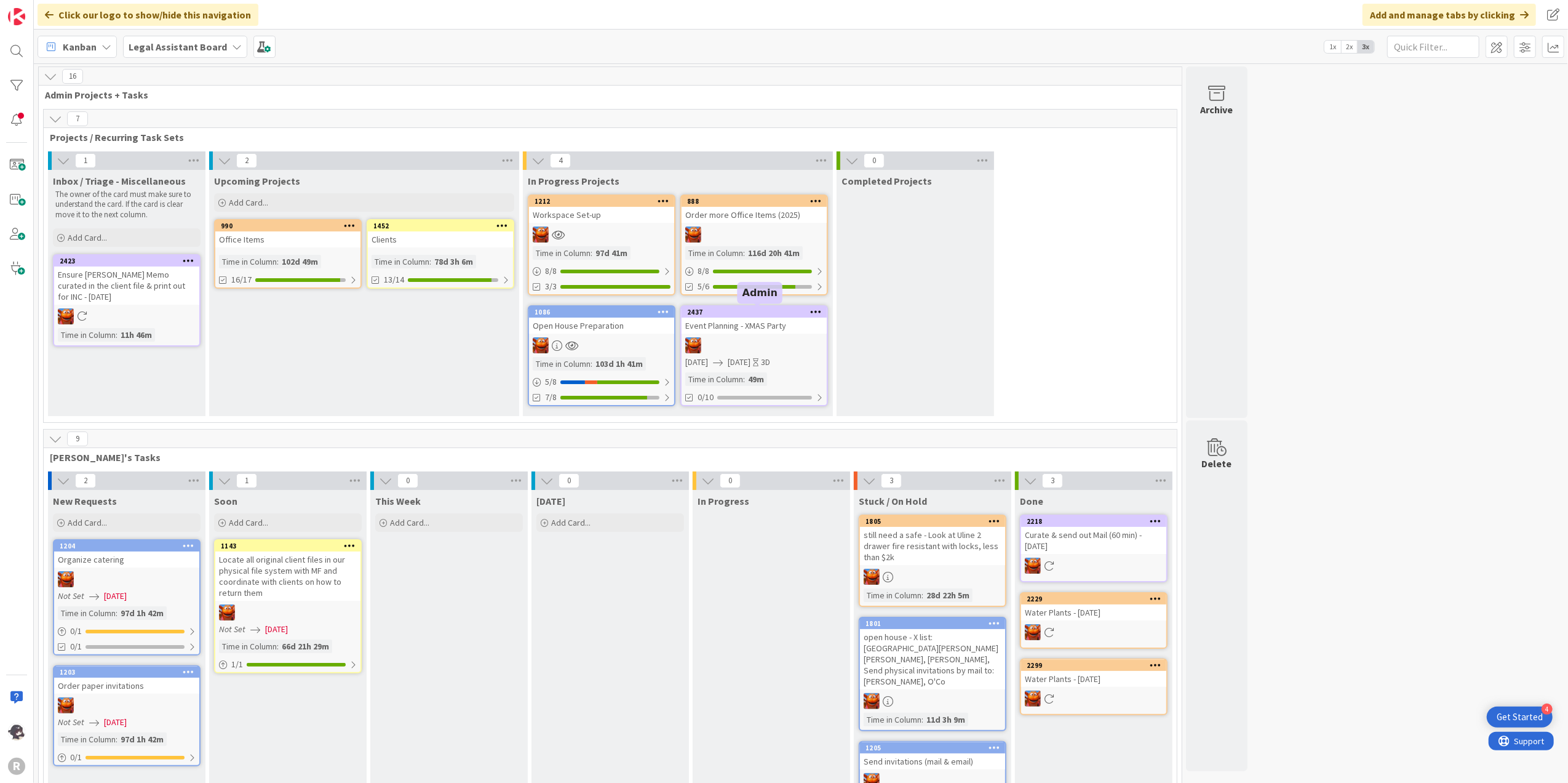
click at [746, 310] on div "2437" at bounding box center [756, 312] width 140 height 9
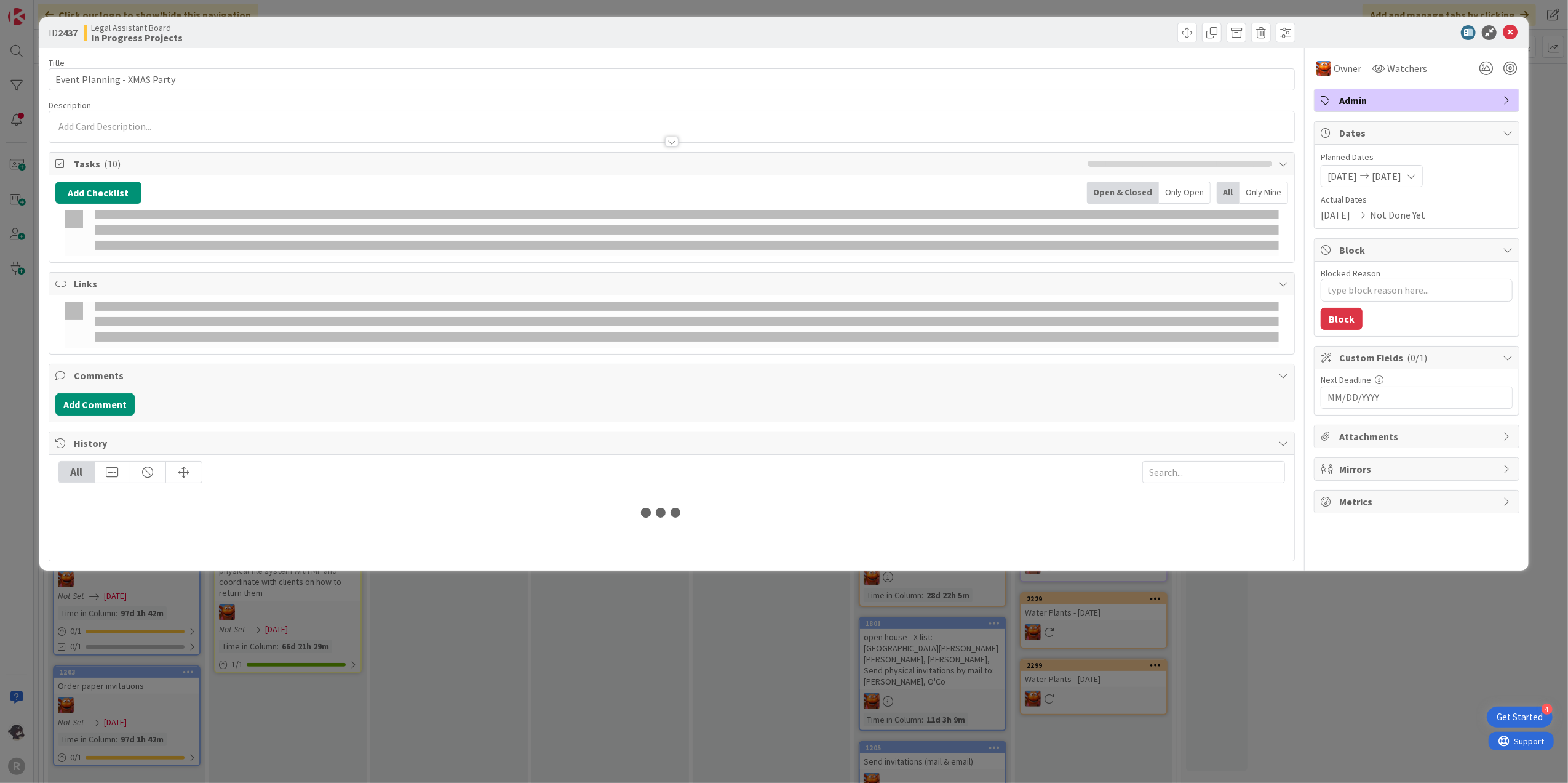
type textarea "x"
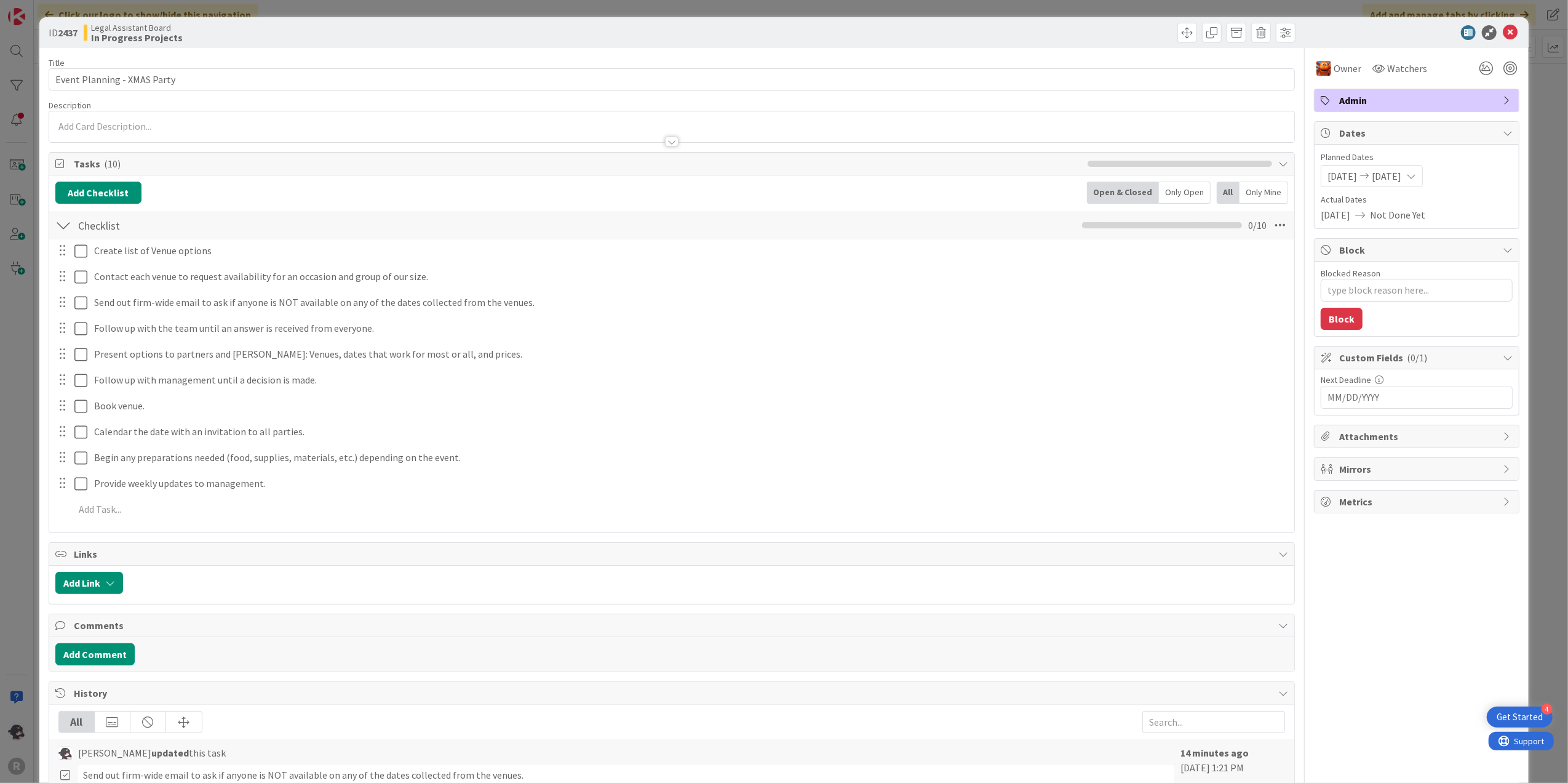
click at [1112, 23] on div at bounding box center [985, 32] width 621 height 20
click at [1076, 33] on div at bounding box center [985, 32] width 621 height 20
click at [1095, 37] on div at bounding box center [985, 32] width 621 height 20
click at [1505, 30] on icon at bounding box center [1510, 32] width 14 height 14
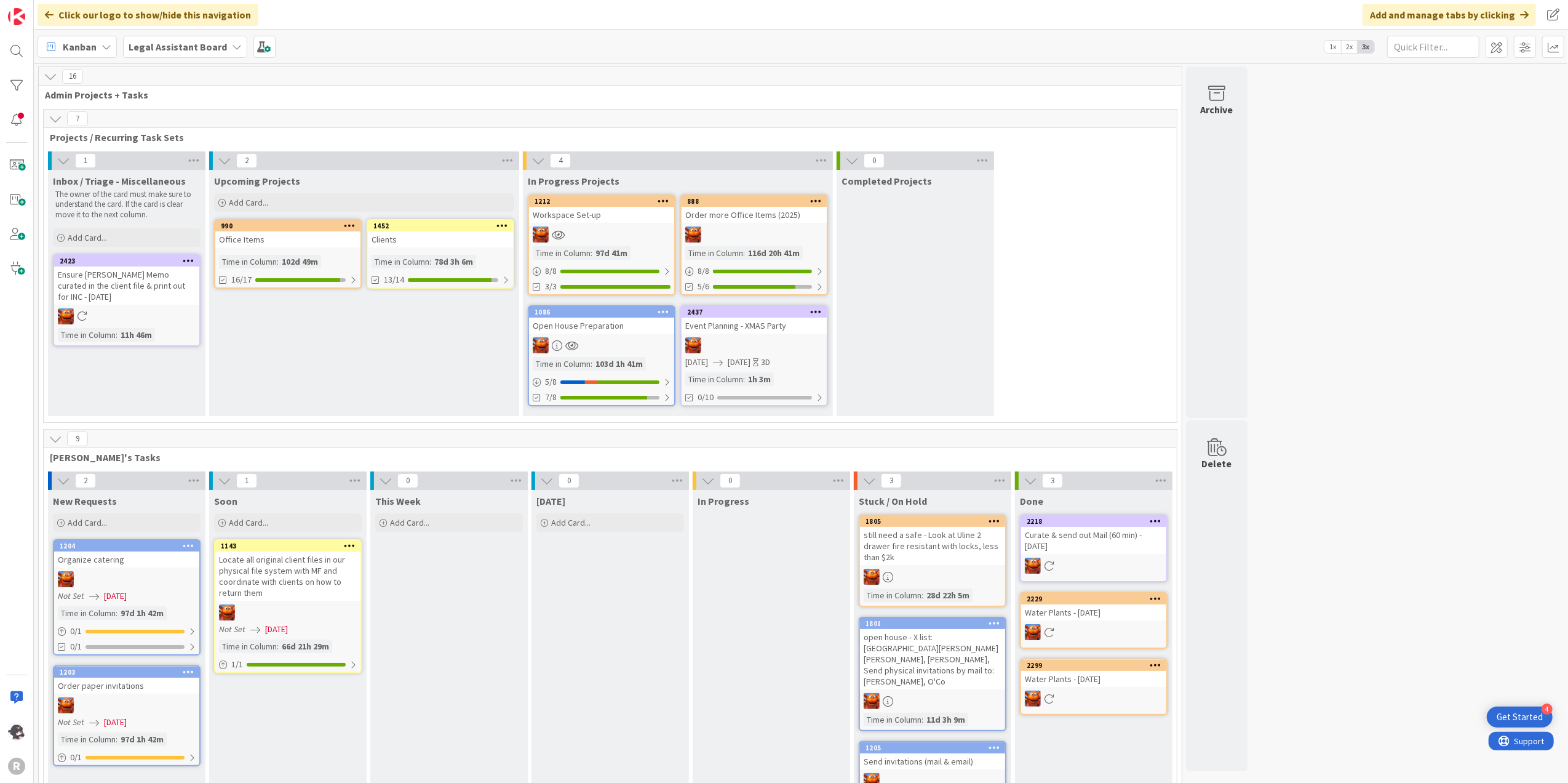
click at [638, 708] on div "[DATE] Add Card... Template Not Set Not Set Order Office Items for MONTH YEAR W…" at bounding box center [610, 671] width 157 height 362
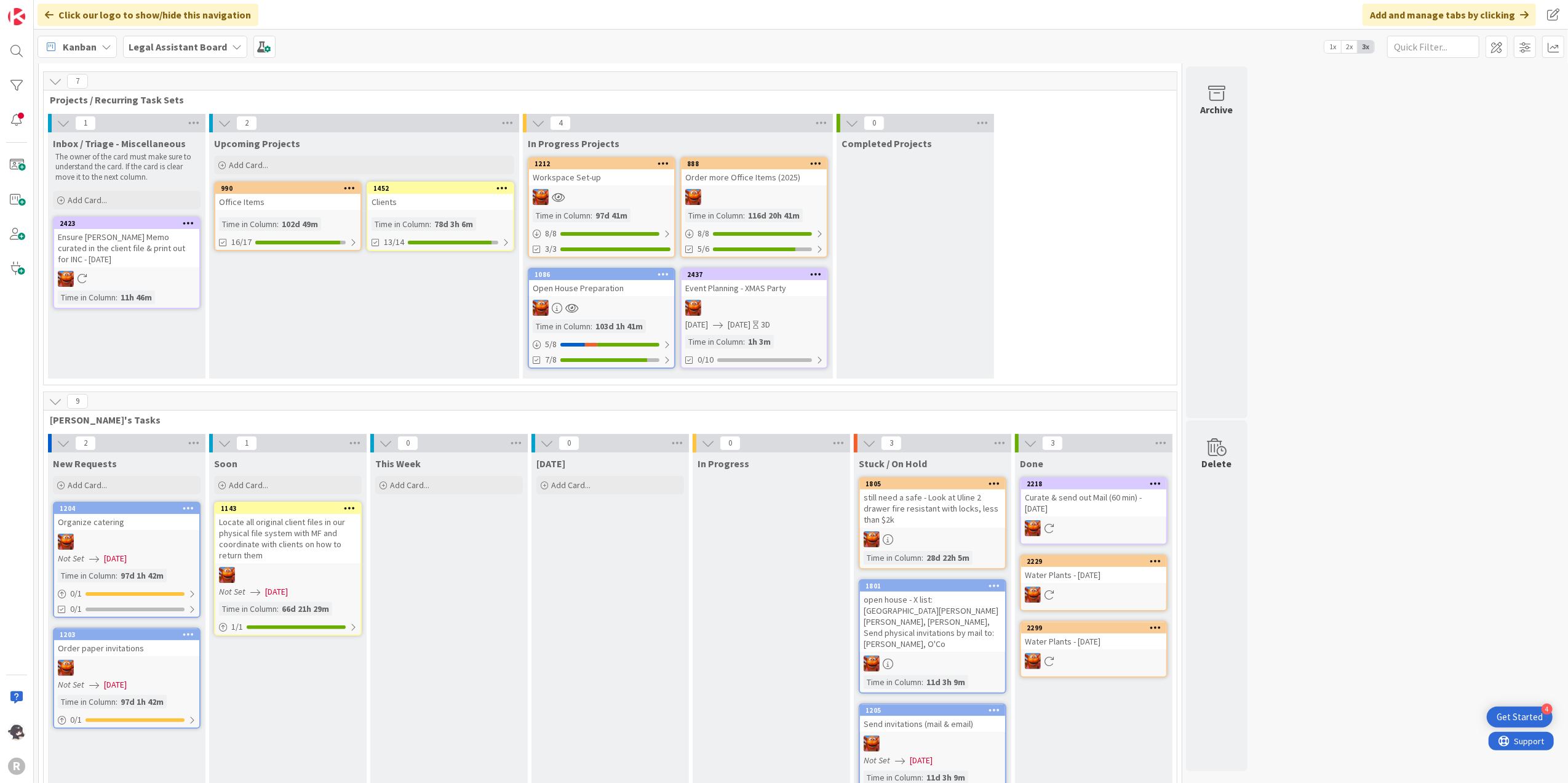
scroll to position [74, 0]
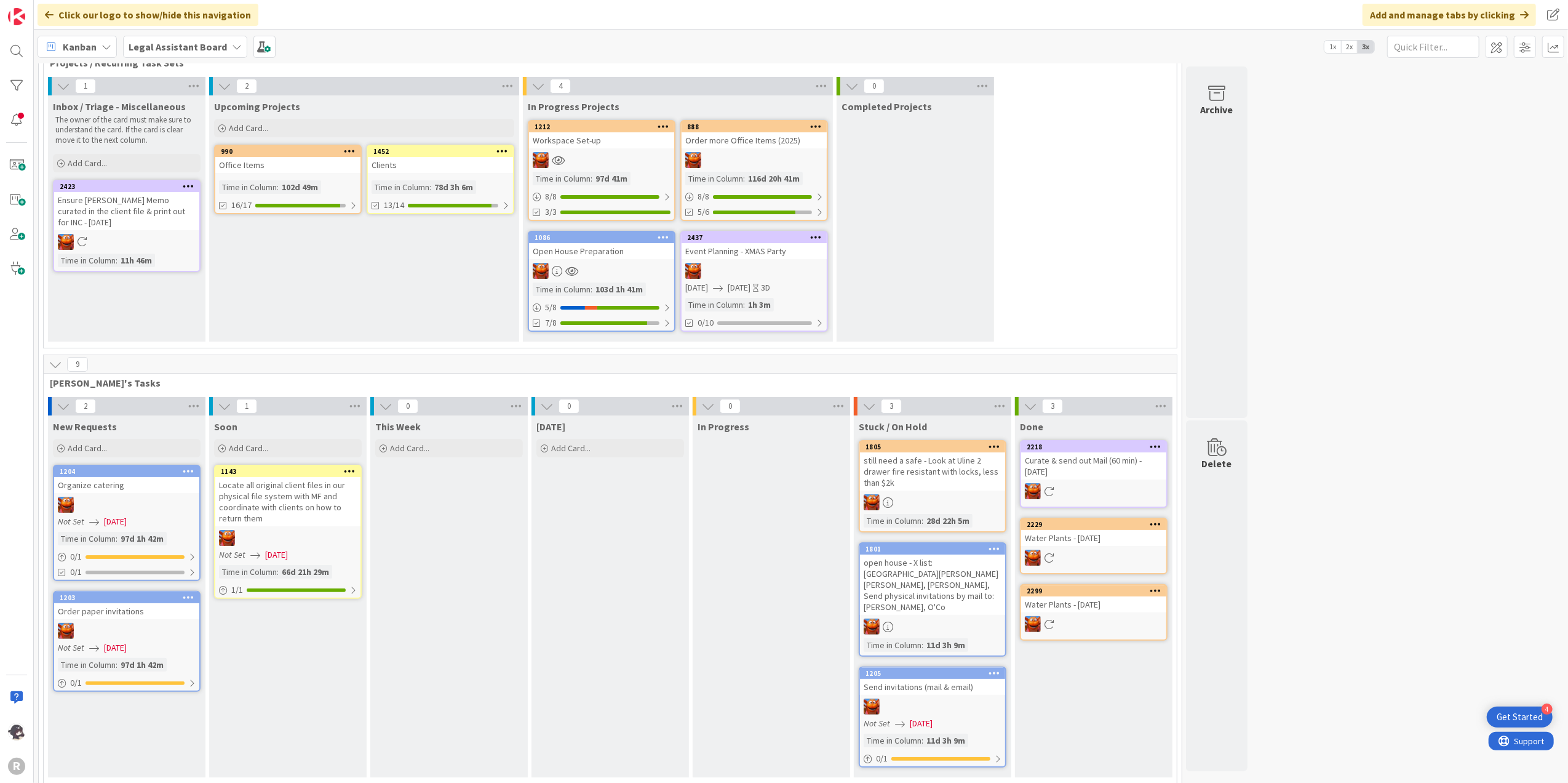
click at [564, 544] on div "[DATE] Add Card... Template Not Set Not Set Order Office Items for MONTH YEAR W…" at bounding box center [610, 597] width 157 height 362
click at [232, 50] on icon at bounding box center [237, 47] width 10 height 10
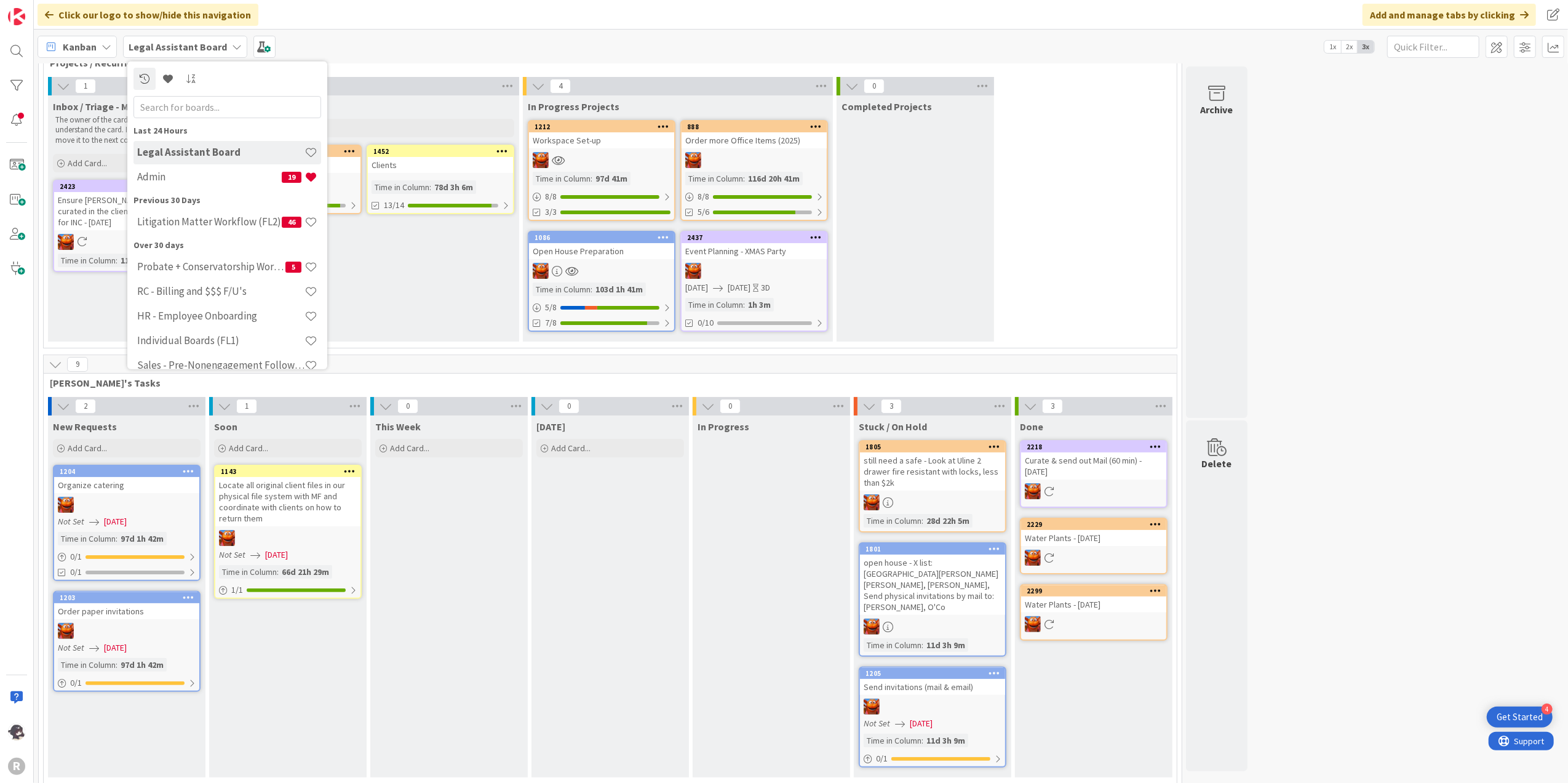
click at [222, 47] on div "Legal Assistant Board" at bounding box center [185, 47] width 124 height 22
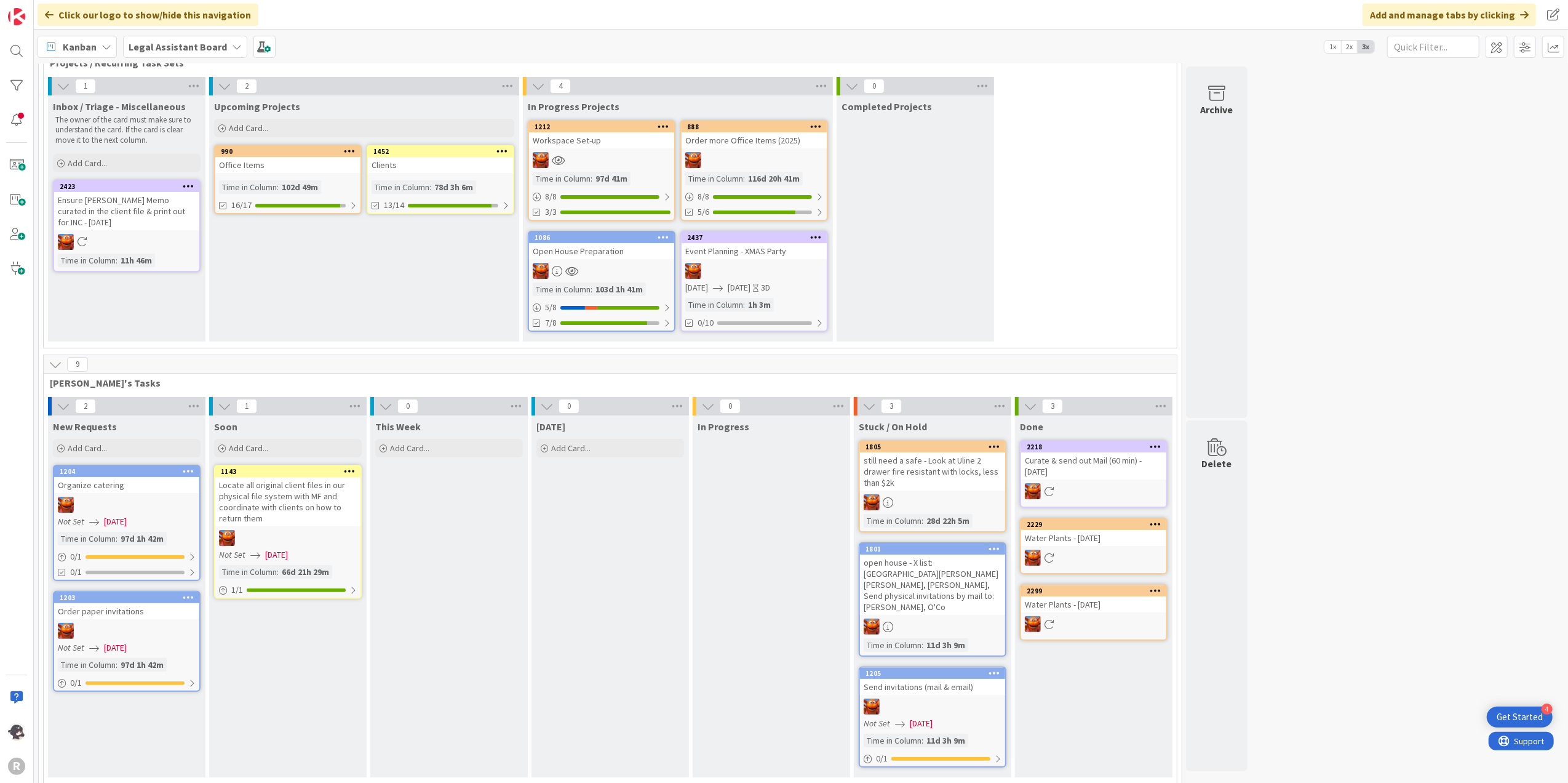
click at [358, 32] on div "Kanban Legal Assistant Board 1x 2x 3x" at bounding box center [801, 46] width 1534 height 34
click at [583, 35] on div "Kanban Legal Assistant Board 1x 2x 3x" at bounding box center [801, 46] width 1534 height 34
drag, startPoint x: 1402, startPoint y: 367, endPoint x: 1393, endPoint y: 365, distance: 9.2
click at [1401, 367] on div "16 Admin Projects + Tasks 7 Projects / Recurring Task Sets 1 Inbox / Triage - M…" at bounding box center [801, 394] width 1529 height 805
click at [1336, 370] on div "16 Admin Projects + Tasks 7 Projects / Recurring Task Sets 1 Inbox / Triage - M…" at bounding box center [801, 394] width 1529 height 805
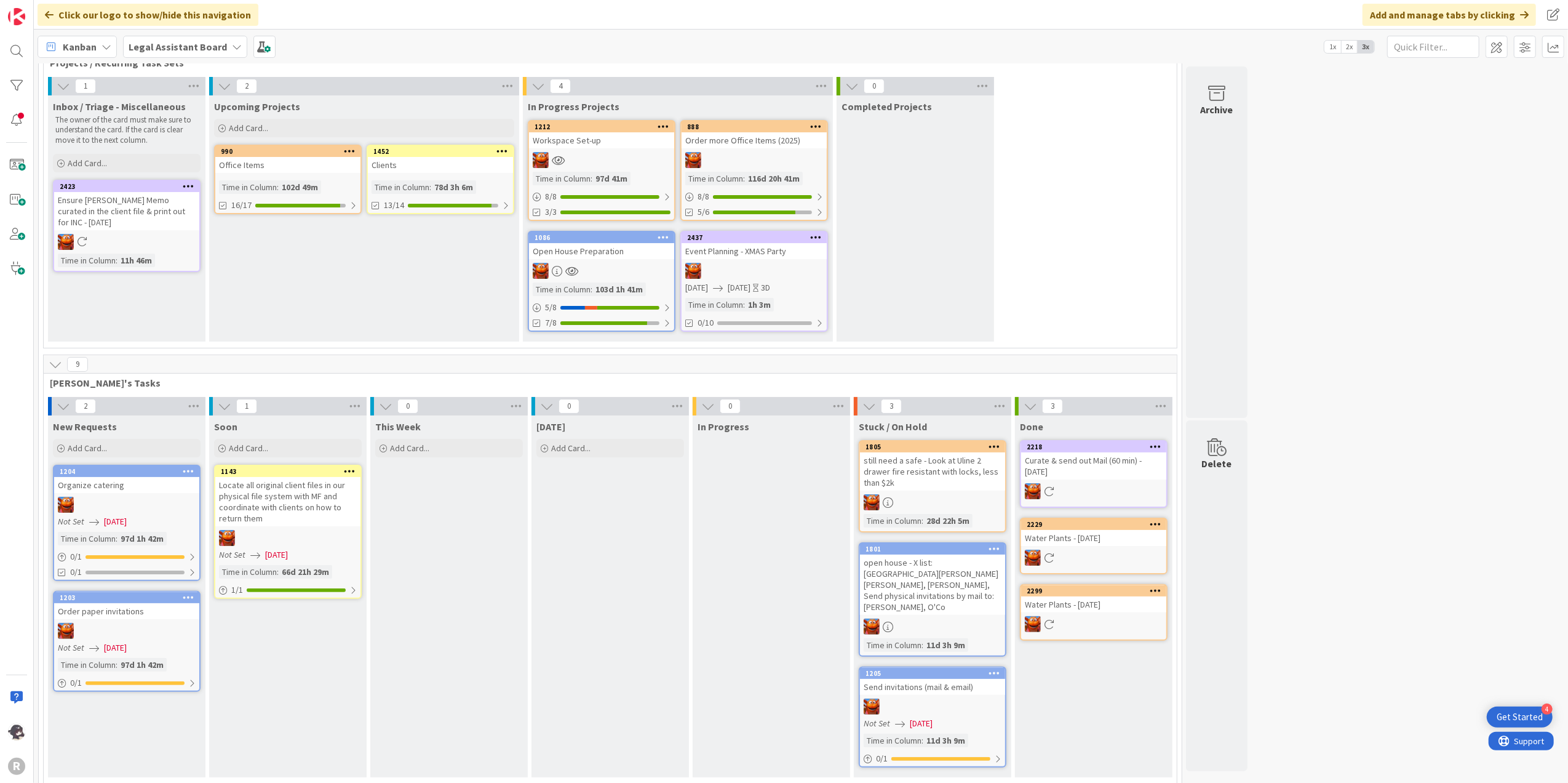
click at [1354, 331] on div "16 Admin Projects + Tasks 7 Projects / Recurring Task Sets 1 Inbox / Triage - M…" at bounding box center [801, 394] width 1529 height 805
click at [1357, 563] on div "16 Admin Projects + Tasks 7 Projects / Recurring Task Sets 1 Inbox / Triage - M…" at bounding box center [801, 394] width 1529 height 805
click at [213, 47] on b "Legal Assistant Board" at bounding box center [177, 47] width 98 height 12
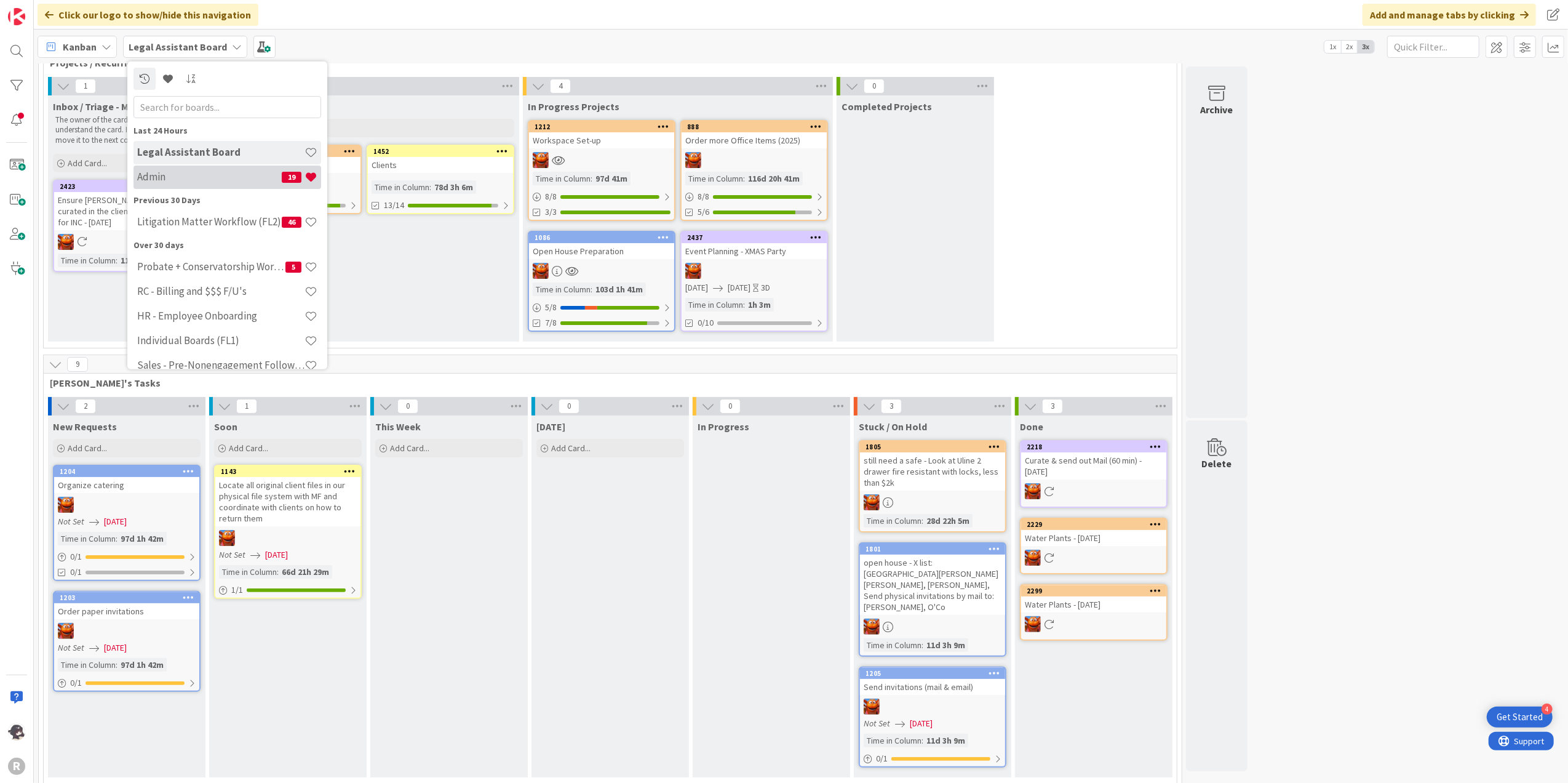
click at [165, 173] on h4 "Admin" at bounding box center [209, 177] width 144 height 12
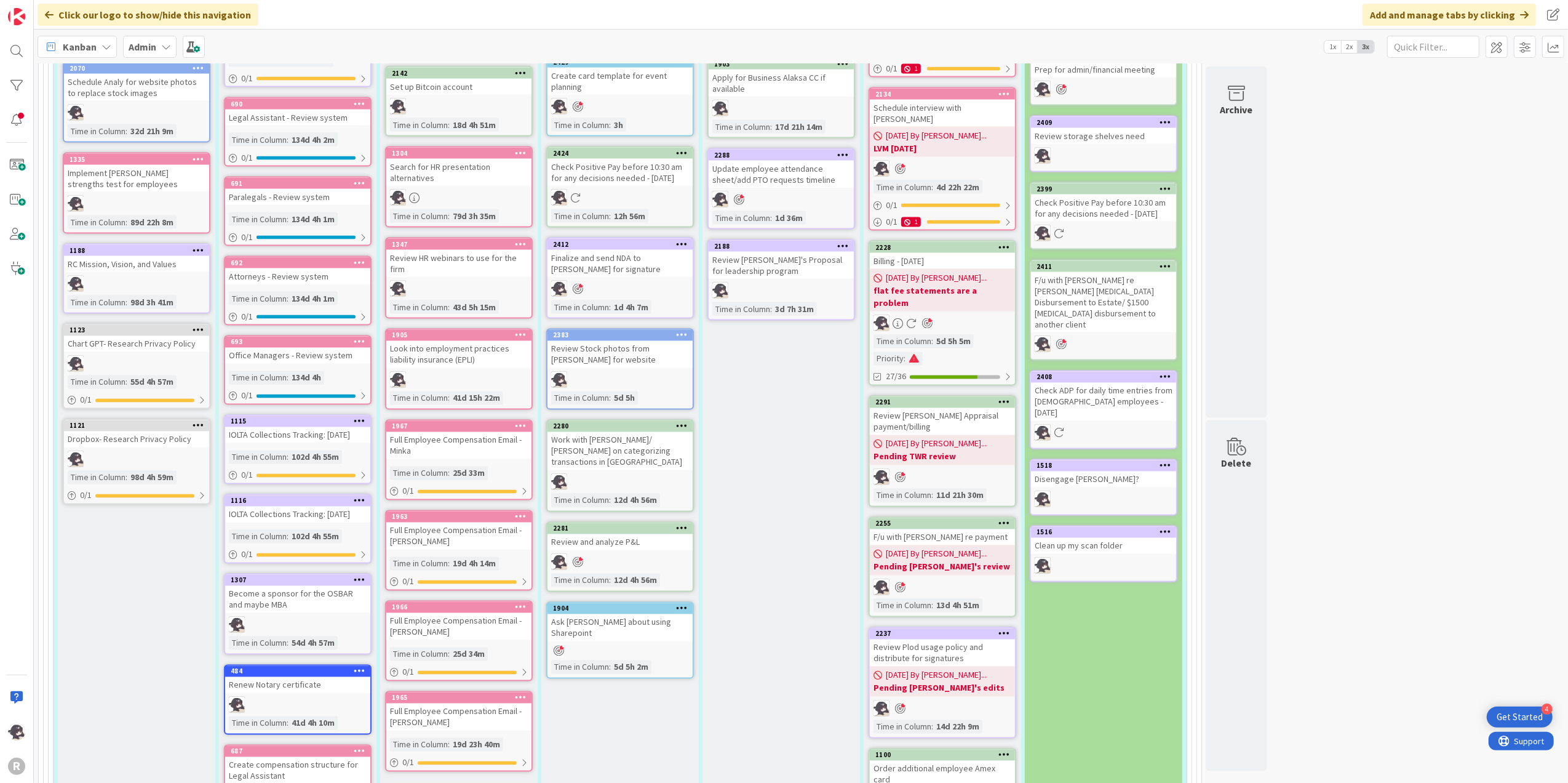
scroll to position [2134, 0]
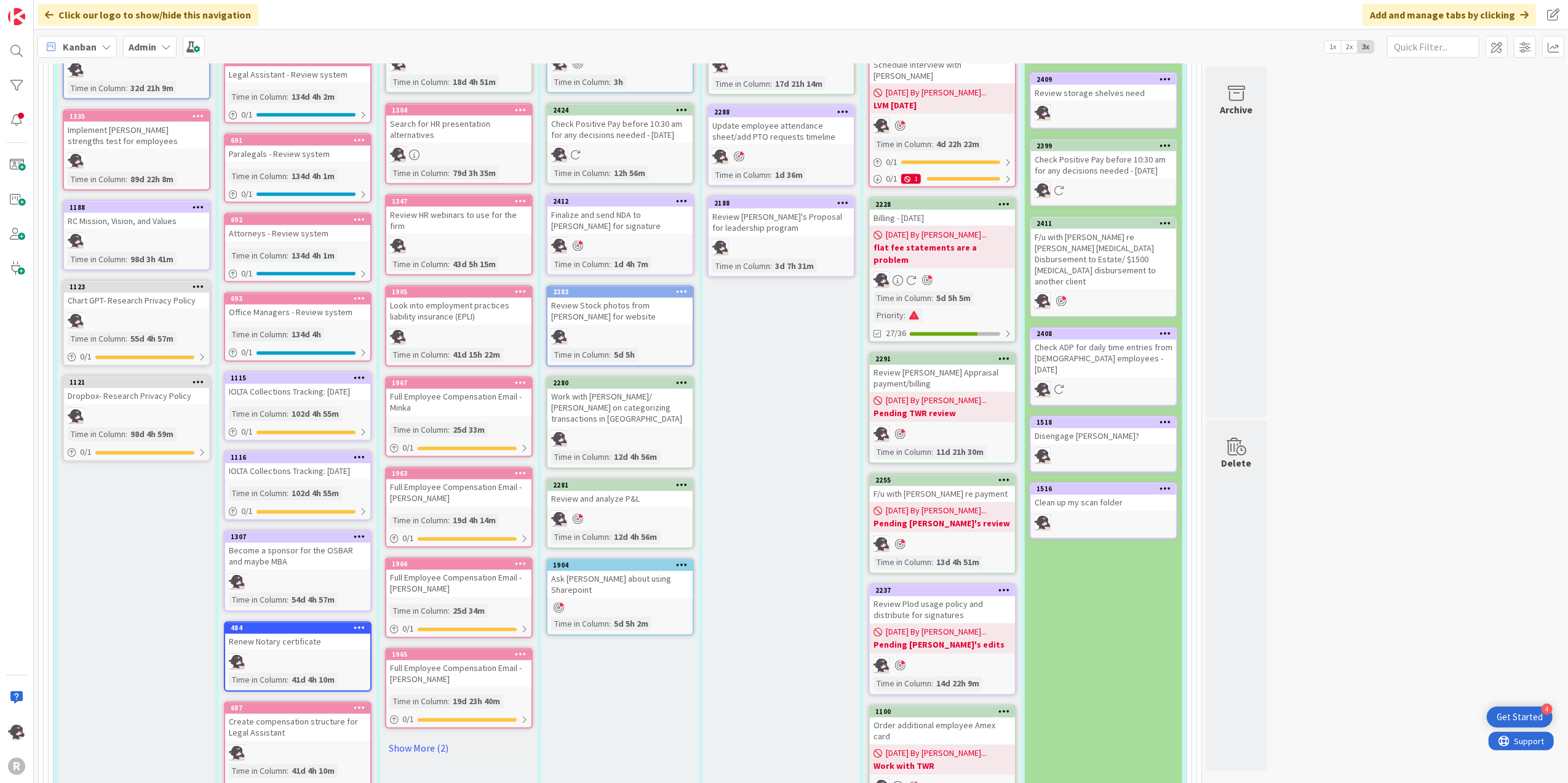
click at [682, 481] on icon at bounding box center [682, 485] width 12 height 9
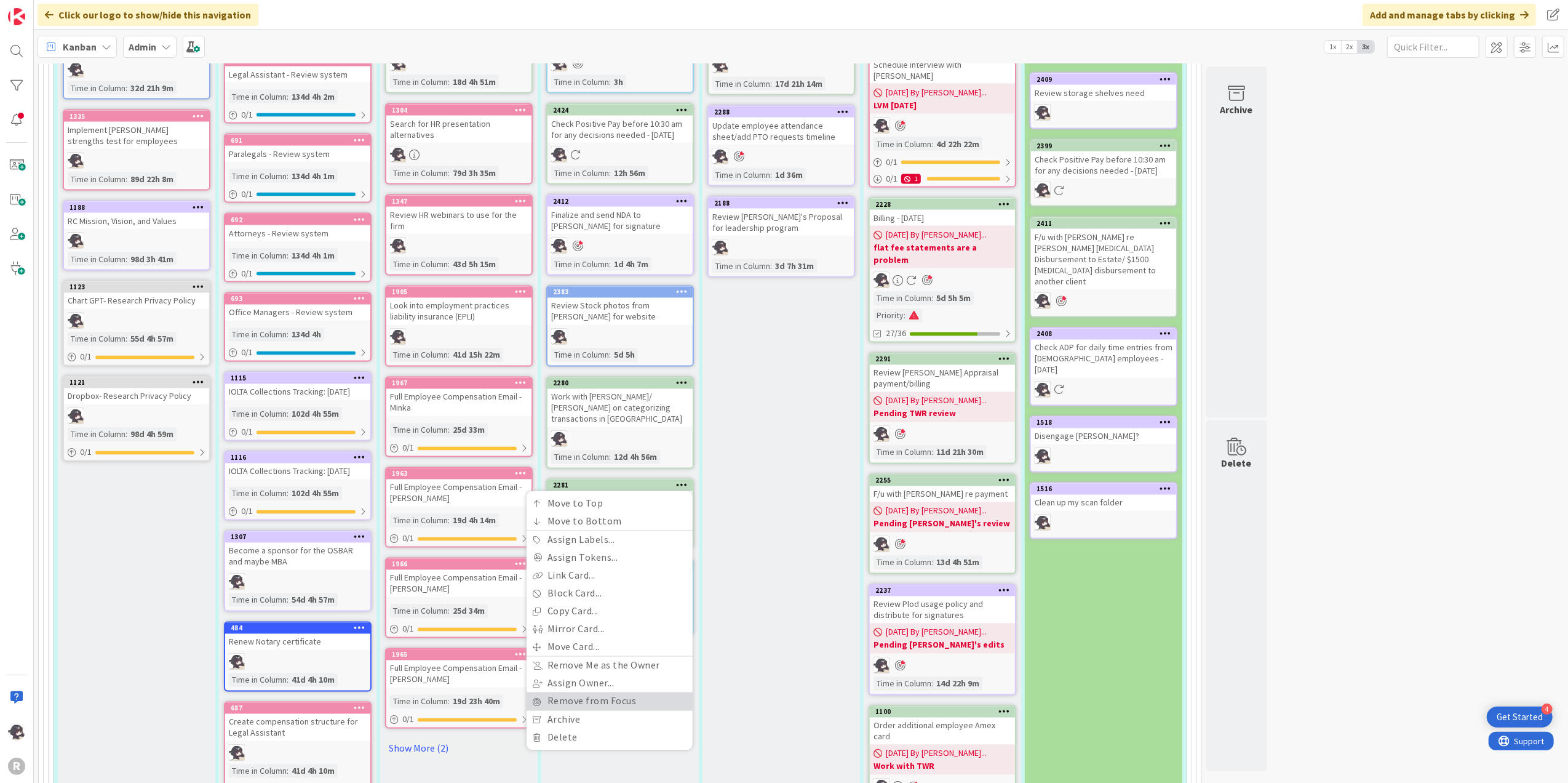
click at [592, 692] on link "Remove from Focus" at bounding box center [610, 701] width 166 height 18
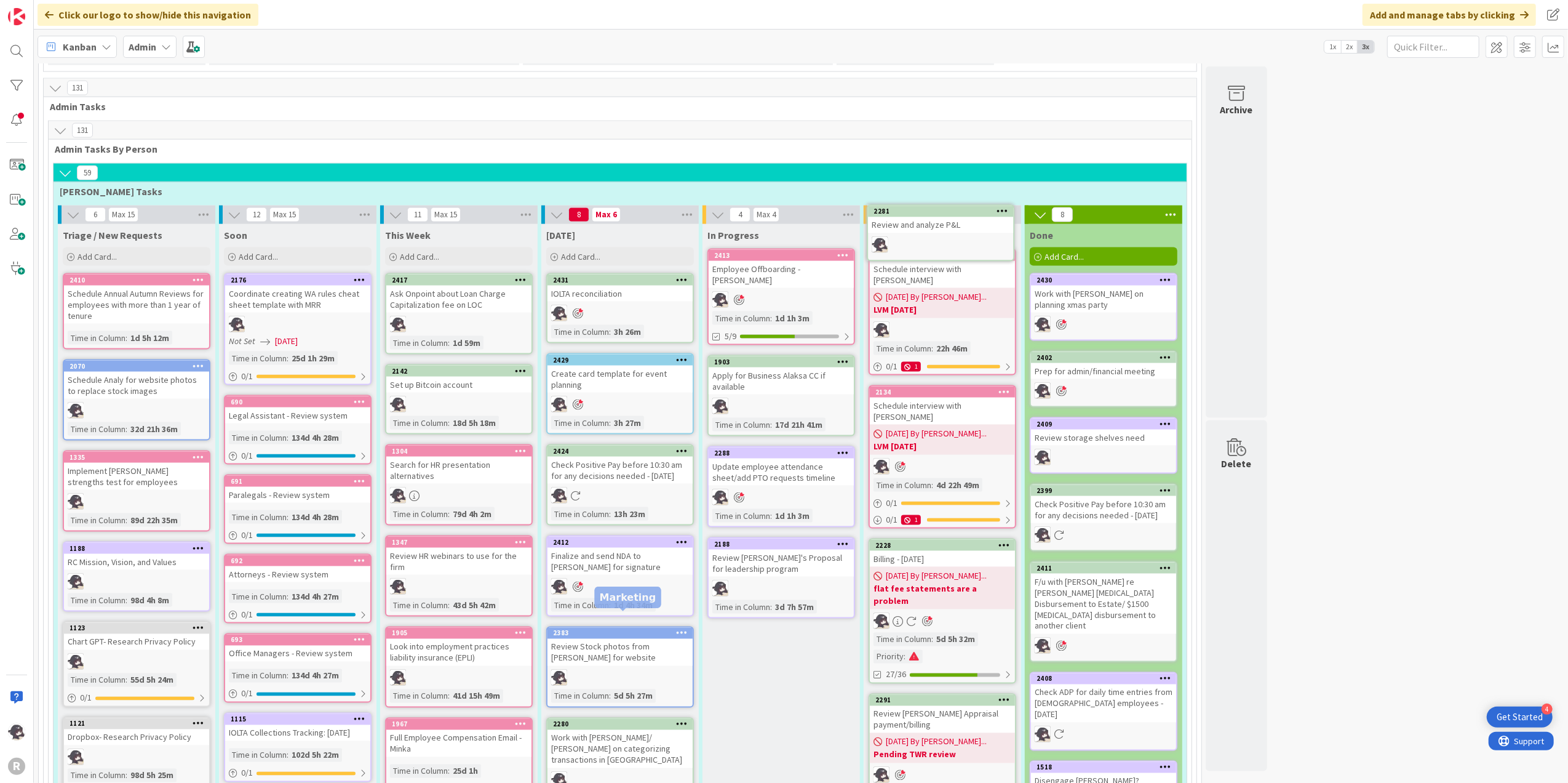
scroll to position [1781, 0]
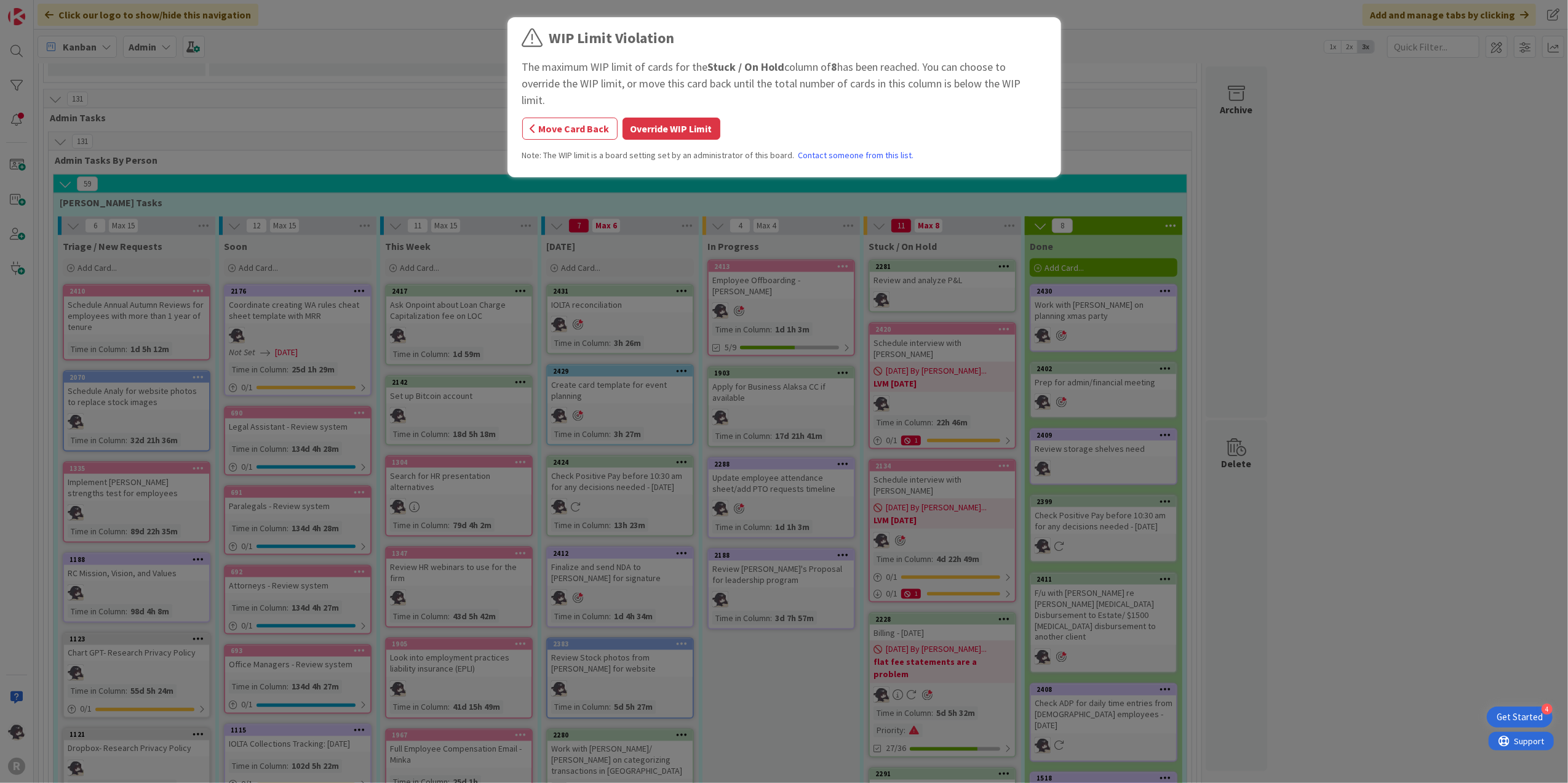
click at [697, 118] on button "Override WIP Limit" at bounding box center [671, 129] width 98 height 22
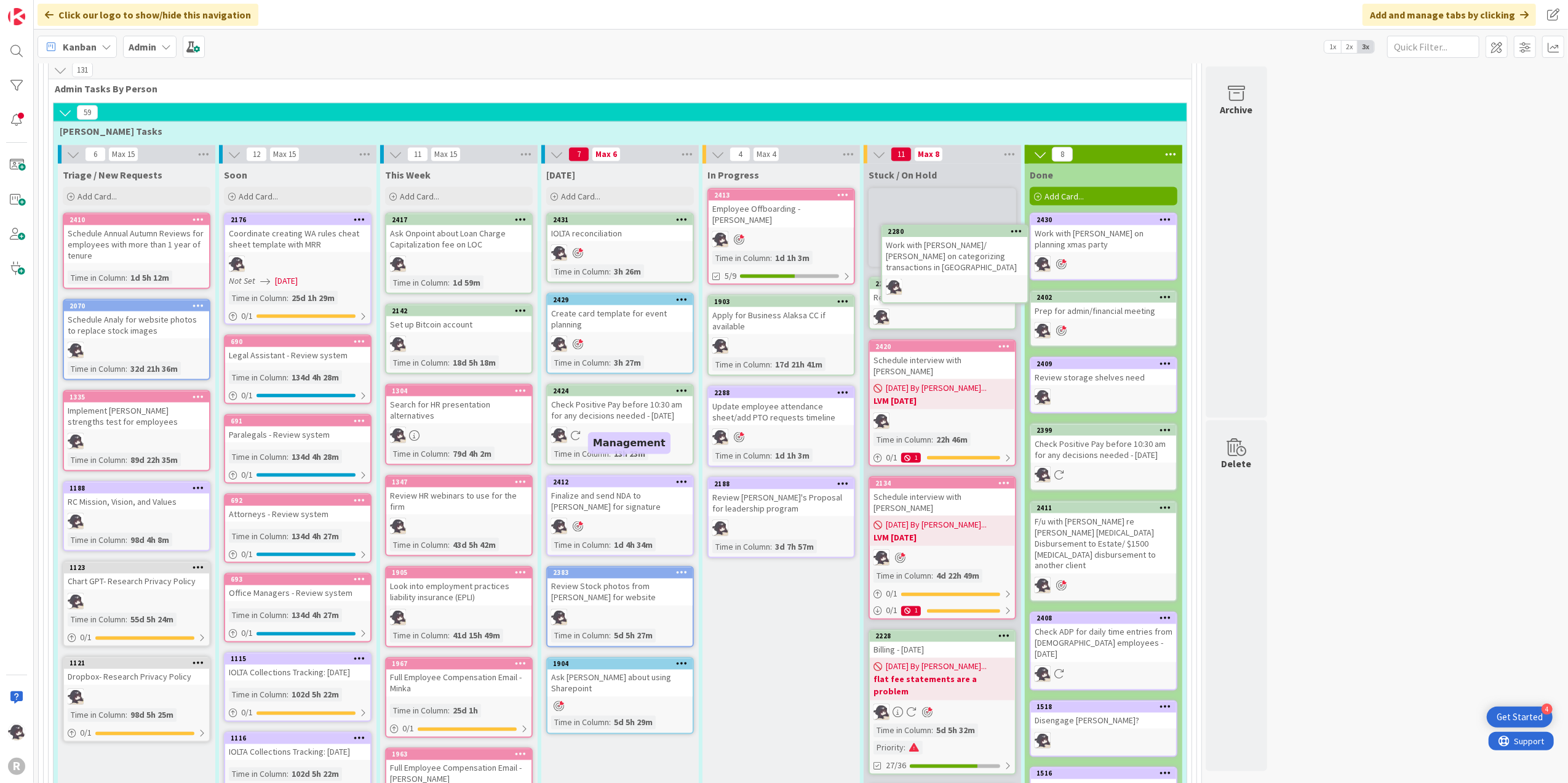
scroll to position [1850, 0]
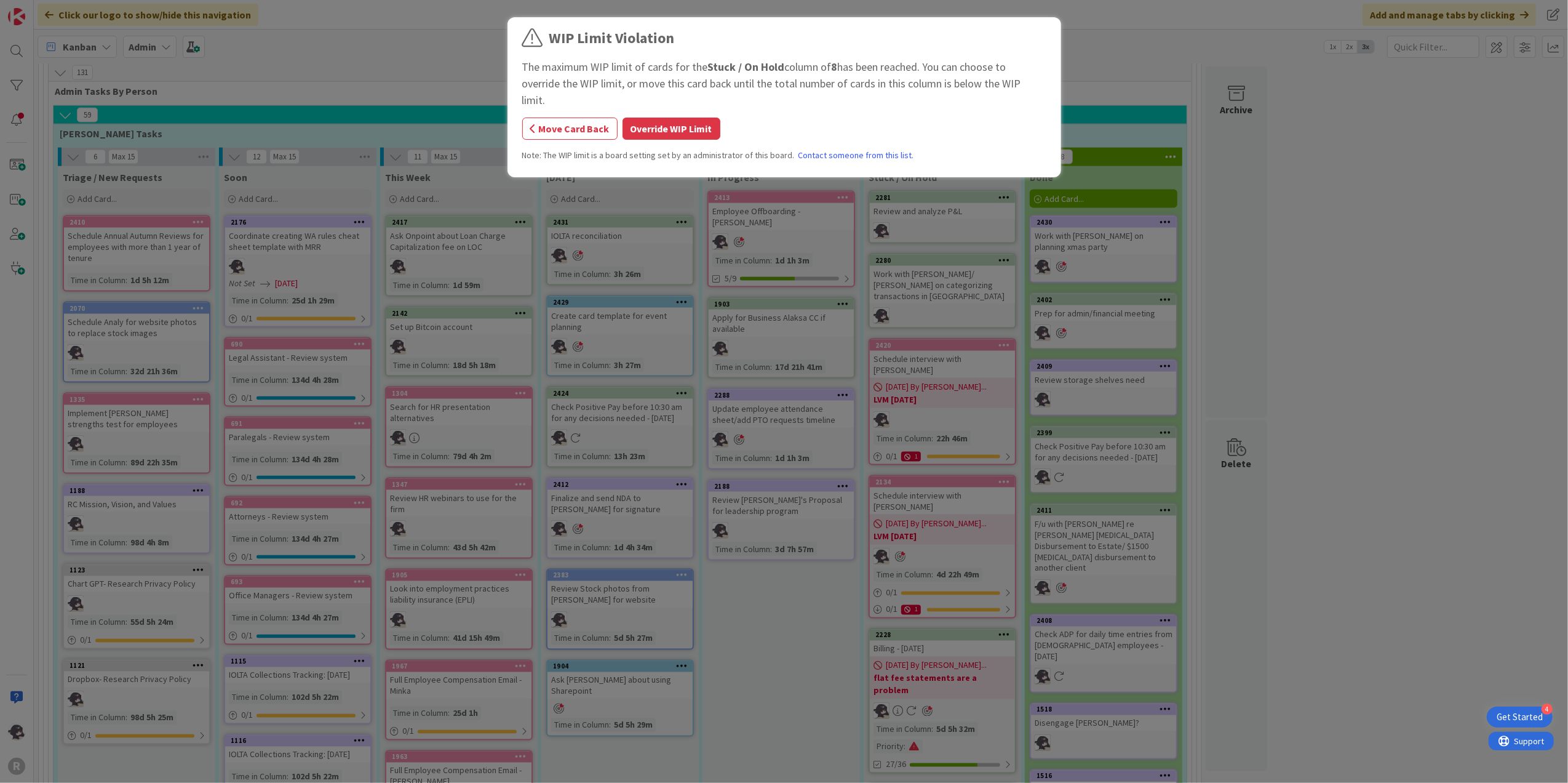
click at [697, 118] on button "Override WIP Limit" at bounding box center [671, 129] width 98 height 22
